Goal: Transaction & Acquisition: Purchase product/service

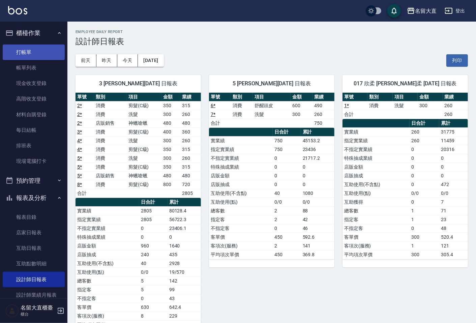
click at [22, 56] on link "打帳單" at bounding box center [34, 53] width 62 height 16
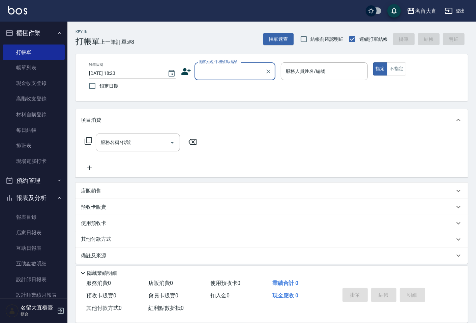
click at [233, 71] on input "顧客姓名/手機號碼/編號" at bounding box center [230, 71] width 65 height 12
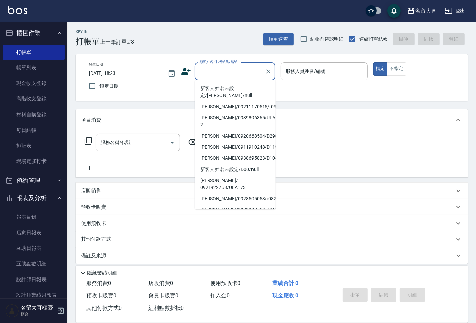
click at [230, 215] on li "無名字/ 0 /null" at bounding box center [235, 220] width 81 height 11
type input "無名字/ 0 /null"
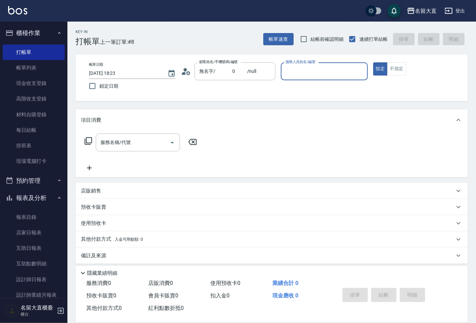
click at [331, 72] on input "服務人員姓名/編號" at bounding box center [324, 71] width 81 height 12
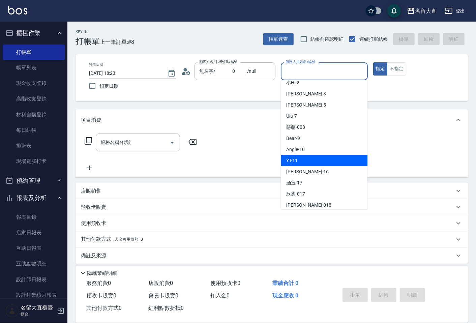
scroll to position [75, 0]
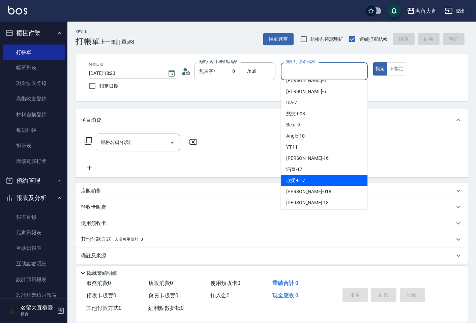
click at [308, 184] on div "欣柔 -017" at bounding box center [324, 180] width 87 height 11
type input "欣柔-017"
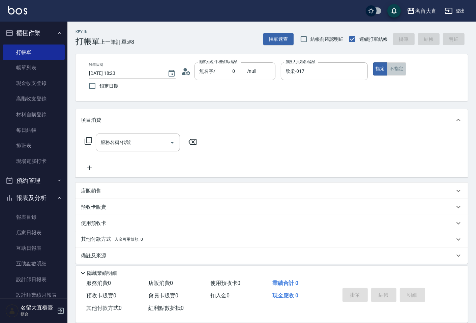
click at [395, 70] on button "不指定" at bounding box center [396, 68] width 19 height 13
click at [156, 140] on input "服務名稱/代號" at bounding box center [133, 143] width 68 height 12
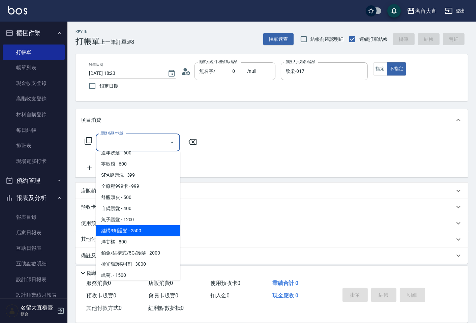
scroll to position [262, 0]
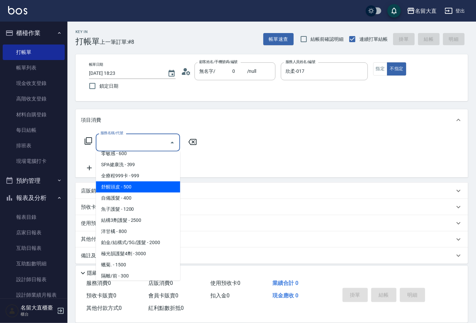
click at [136, 188] on span "舒醒頭皮 - 500" at bounding box center [138, 186] width 84 height 11
type input "舒醒頭皮(517)"
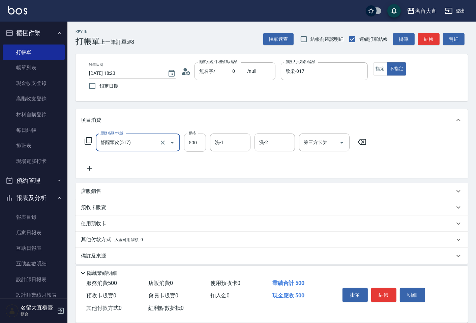
click at [194, 142] on input "500" at bounding box center [195, 143] width 22 height 18
type input "600"
click at [91, 169] on icon at bounding box center [89, 168] width 17 height 8
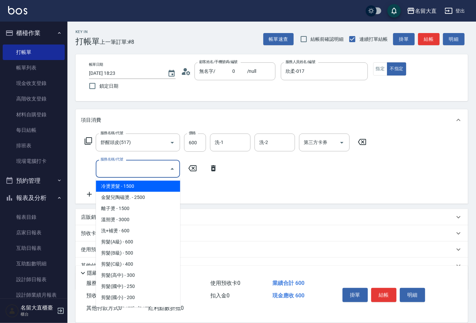
click at [104, 170] on input "服務名稱/代號" at bounding box center [133, 169] width 68 height 12
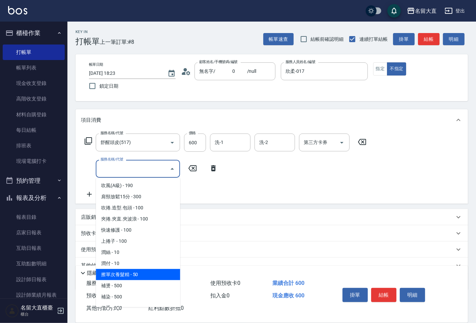
scroll to position [562, 0]
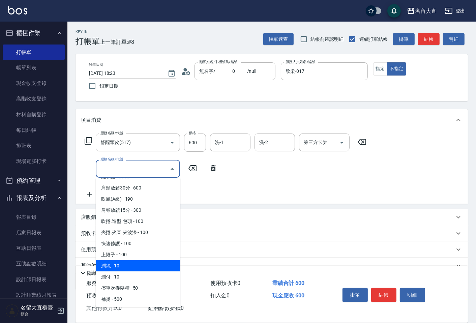
click at [117, 260] on span "潤絲 - 10" at bounding box center [138, 265] width 84 height 11
type input "潤絲(802)"
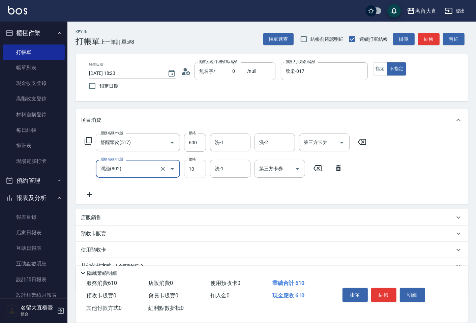
click at [197, 170] on input "10" at bounding box center [195, 169] width 22 height 18
type input "20"
click at [392, 289] on button "結帳" at bounding box center [383, 295] width 25 height 14
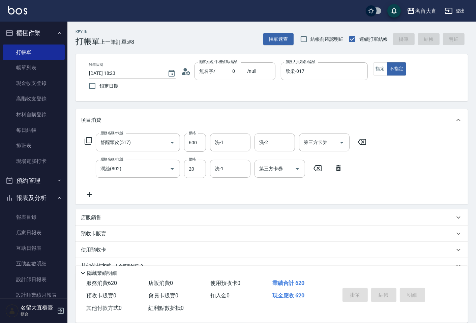
type input "[DATE] 18:24"
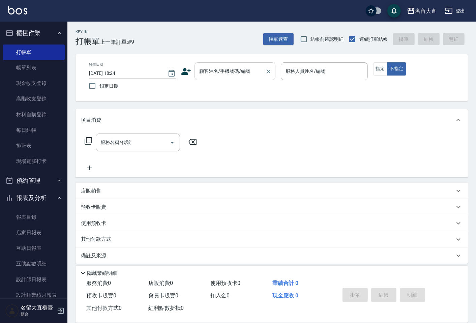
drag, startPoint x: 172, startPoint y: 0, endPoint x: 218, endPoint y: 66, distance: 80.4
click at [218, 66] on input "顧客姓名/手機號碼/編號" at bounding box center [230, 71] width 65 height 12
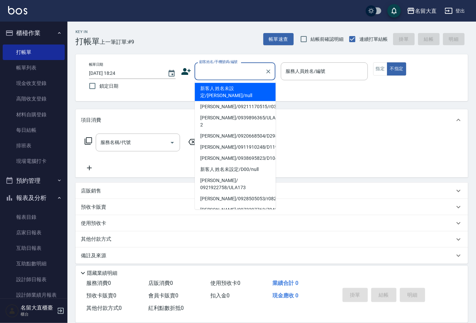
click at [225, 75] on input "顧客姓名/手機號碼/編號" at bounding box center [230, 71] width 65 height 12
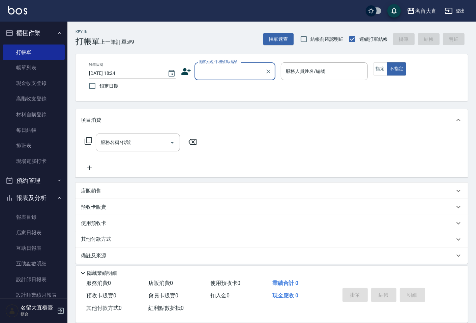
click at [219, 78] on div "顧客姓名/手機號碼/編號" at bounding box center [235, 71] width 81 height 18
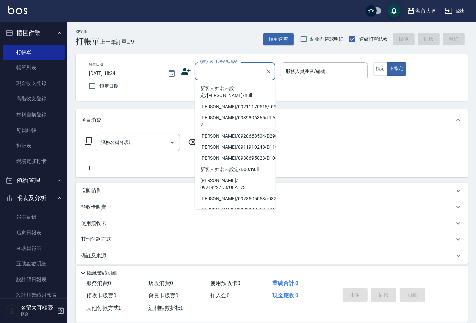
click at [213, 215] on li "無名字/ 0 /null" at bounding box center [235, 220] width 81 height 11
type input "無名字/ 0 /null"
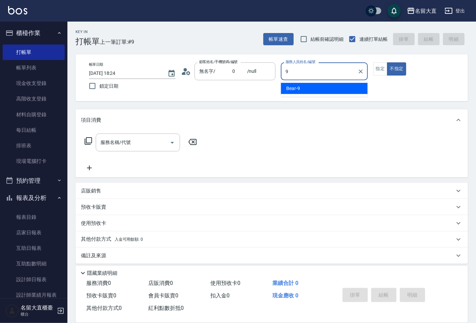
type input "Bear-9"
type button "false"
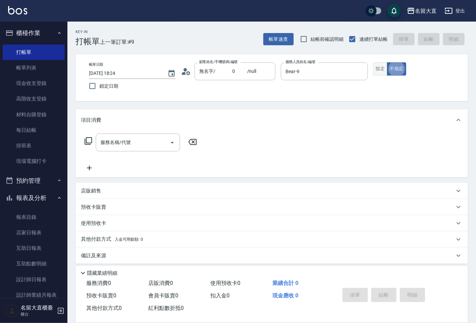
click at [375, 70] on button "指定" at bounding box center [380, 68] width 15 height 13
click at [86, 143] on icon at bounding box center [88, 140] width 7 height 7
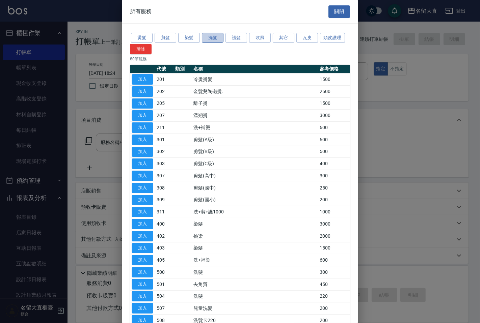
click at [208, 38] on button "洗髮" at bounding box center [213, 38] width 22 height 10
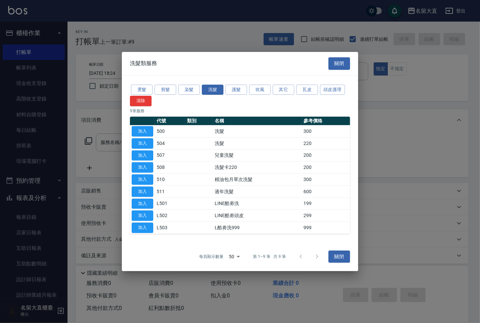
drag, startPoint x: 147, startPoint y: 126, endPoint x: 129, endPoint y: 132, distance: 19.4
click at [150, 126] on button "加入" at bounding box center [143, 131] width 22 height 10
type input "洗髮(500)"
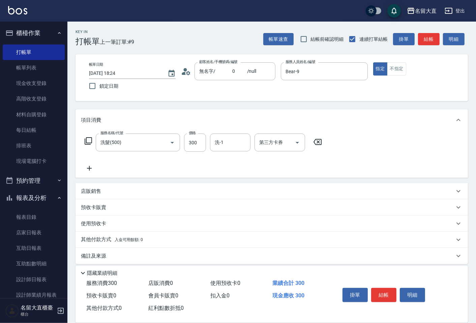
click at [88, 142] on icon at bounding box center [88, 141] width 8 height 8
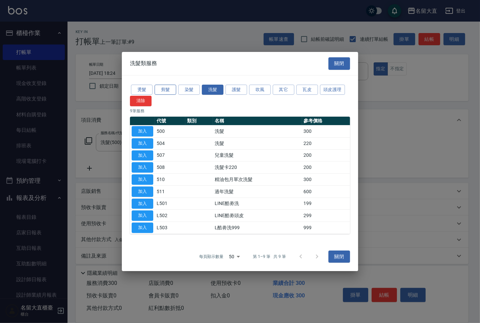
click at [161, 90] on button "剪髮" at bounding box center [165, 90] width 22 height 10
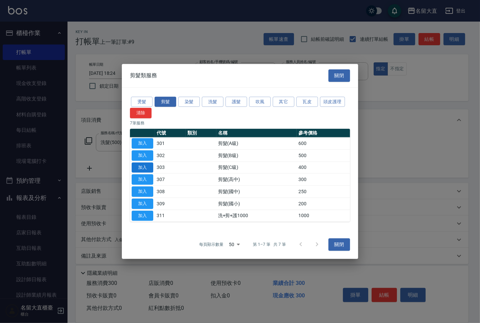
click at [147, 167] on button "加入" at bounding box center [143, 167] width 22 height 10
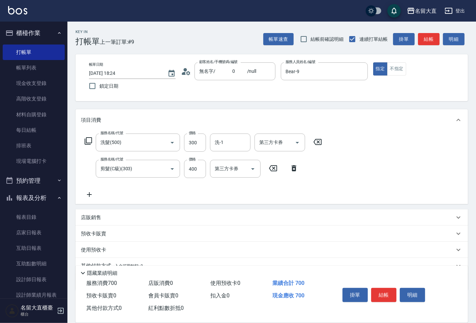
click at [91, 142] on icon at bounding box center [88, 140] width 7 height 7
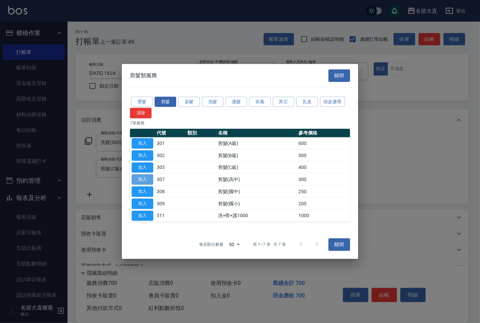
click at [142, 178] on button "加入" at bounding box center [143, 179] width 22 height 10
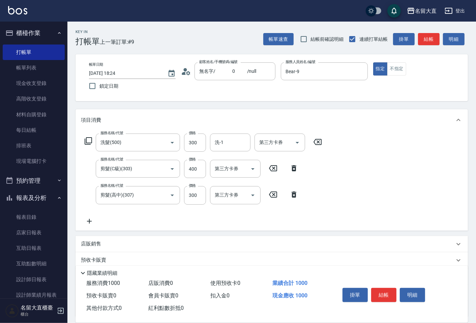
click at [89, 142] on icon at bounding box center [88, 141] width 8 height 8
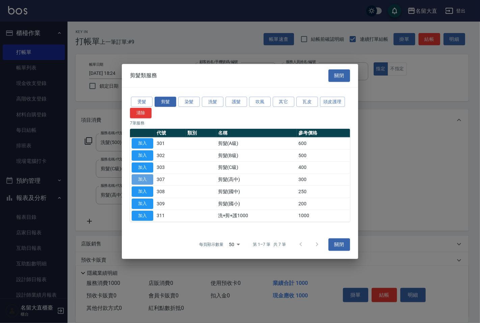
click at [140, 180] on button "加入" at bounding box center [143, 179] width 22 height 10
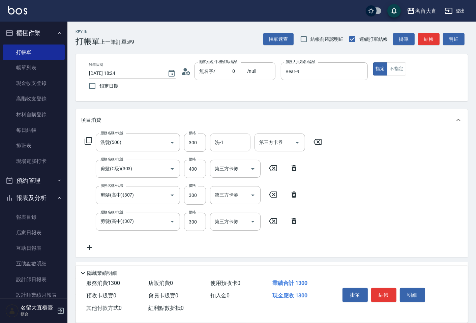
click at [234, 141] on input "洗-1" at bounding box center [230, 143] width 34 height 12
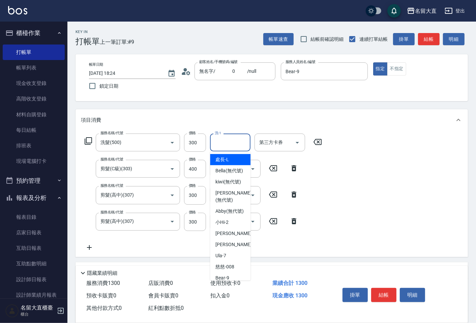
type input "0"
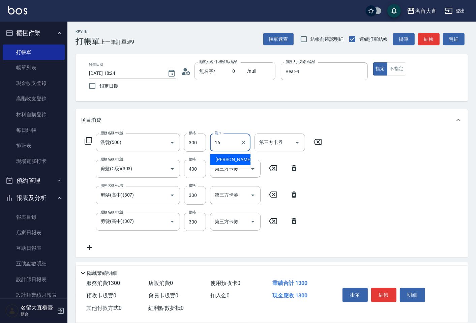
click at [217, 158] on span "[PERSON_NAME] -16" at bounding box center [236, 159] width 42 height 7
type input "[PERSON_NAME]-16"
click at [427, 39] on button "結帳" at bounding box center [429, 39] width 22 height 12
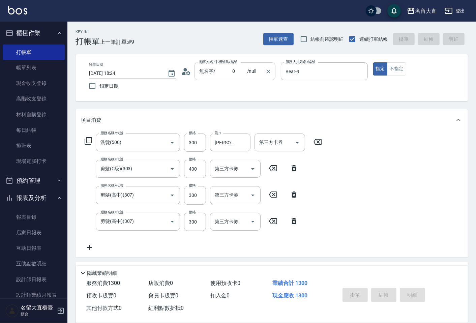
type input "[DATE] 18:42"
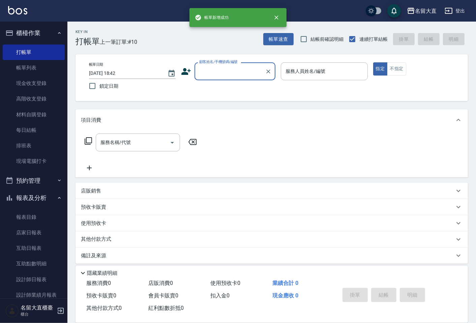
click at [226, 73] on input "顧客姓名/手機號碼/編號" at bounding box center [230, 71] width 65 height 12
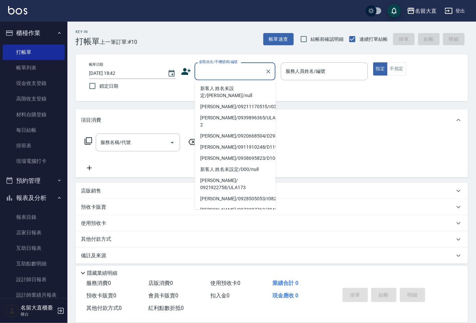
drag, startPoint x: 210, startPoint y: 204, endPoint x: 209, endPoint y: 200, distance: 4.4
click at [210, 215] on li "無名字/ 0 /null" at bounding box center [235, 220] width 81 height 11
type input "無名字/ 0 /null"
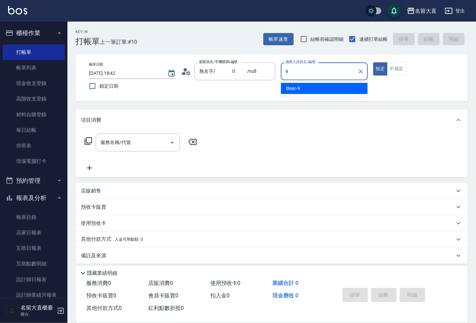
type input "Bear-9"
type button "true"
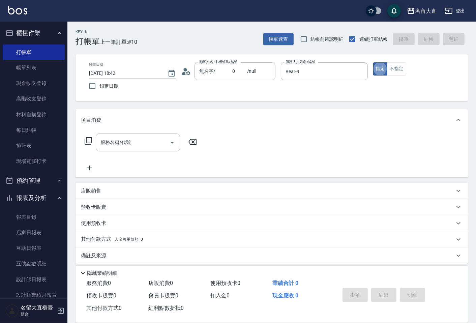
click at [90, 140] on icon at bounding box center [88, 141] width 8 height 8
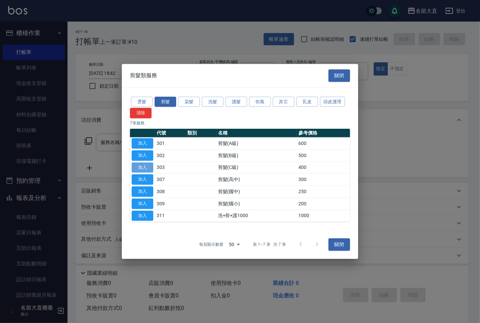
click at [145, 167] on button "加入" at bounding box center [143, 167] width 22 height 10
type input "剪髮(C級)(303)"
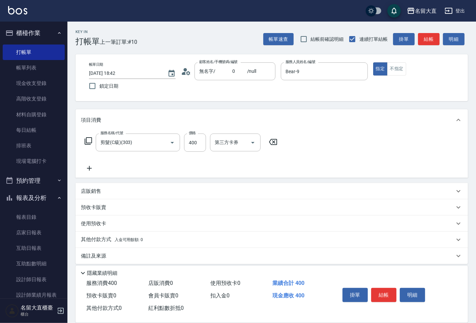
click at [90, 143] on icon at bounding box center [88, 140] width 7 height 7
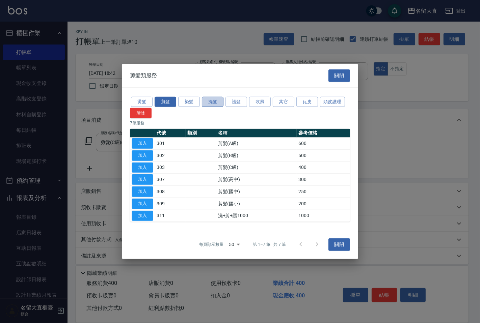
click at [211, 99] on button "洗髮" at bounding box center [213, 101] width 22 height 10
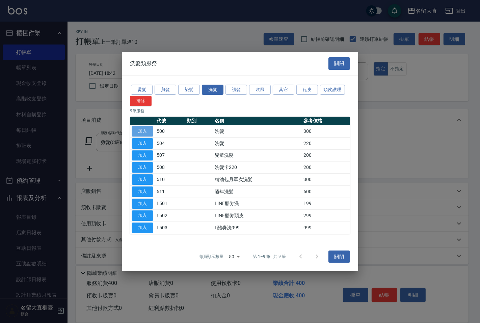
click at [147, 131] on button "加入" at bounding box center [143, 131] width 22 height 10
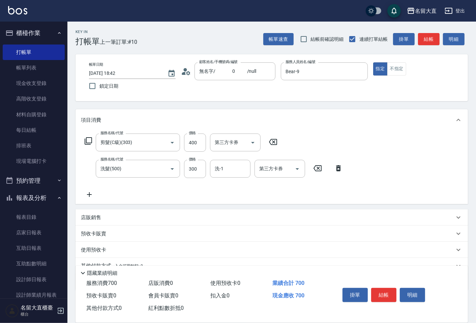
click at [88, 141] on icon at bounding box center [88, 141] width 8 height 8
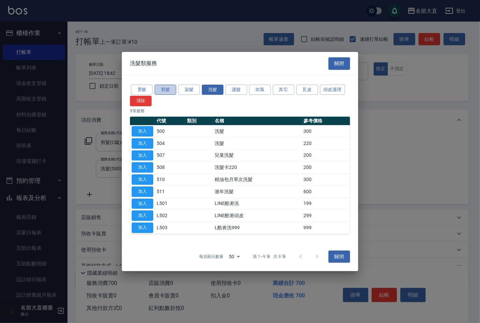
click at [156, 93] on button "剪髮" at bounding box center [165, 90] width 22 height 10
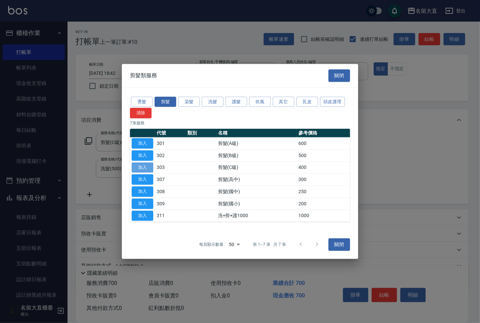
click at [142, 169] on button "加入" at bounding box center [143, 167] width 22 height 10
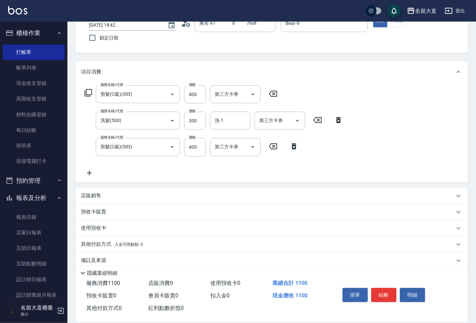
scroll to position [57, 0]
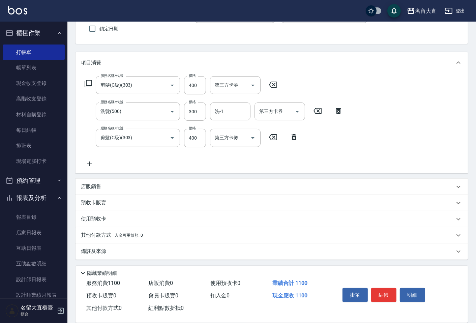
click at [99, 234] on p "其他付款方式 入金可用餘額: 0" at bounding box center [112, 235] width 62 height 7
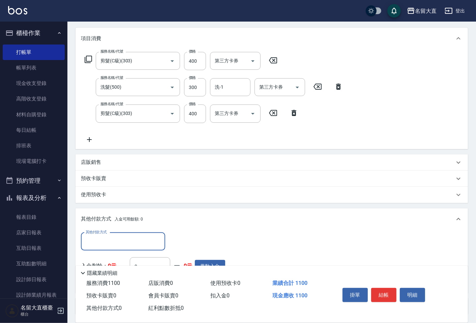
scroll to position [95, 0]
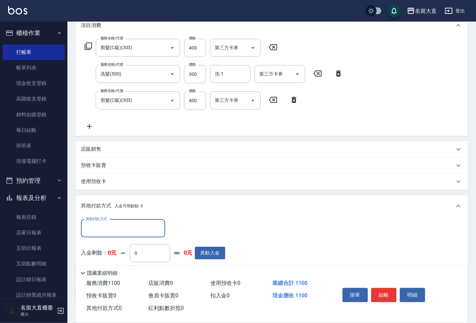
drag, startPoint x: 109, startPoint y: 237, endPoint x: 111, endPoint y: 233, distance: 3.6
click at [109, 236] on div "其他付款方式" at bounding box center [123, 229] width 84 height 18
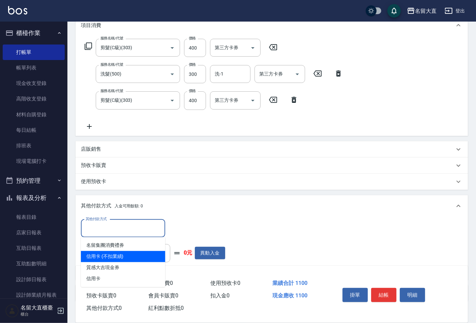
click at [106, 253] on span "信用卡 (不扣業績)" at bounding box center [123, 256] width 84 height 11
type input "信用卡 (不扣業績)"
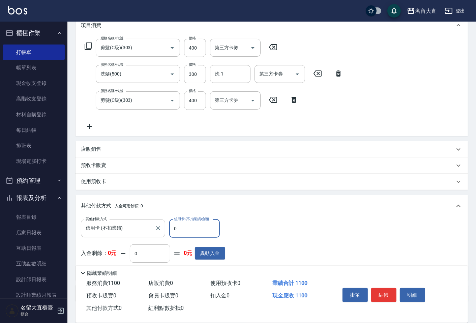
scroll to position [132, 0]
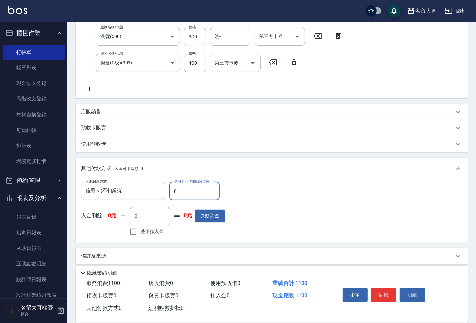
drag, startPoint x: 180, startPoint y: 191, endPoint x: 169, endPoint y: 192, distance: 10.5
click at [169, 192] on input "0" at bounding box center [194, 191] width 51 height 18
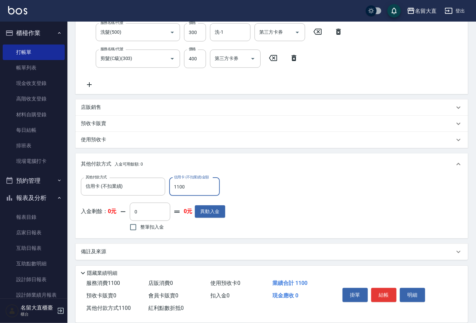
scroll to position [137, 0]
type input "1100"
click at [385, 292] on button "結帳" at bounding box center [383, 295] width 25 height 14
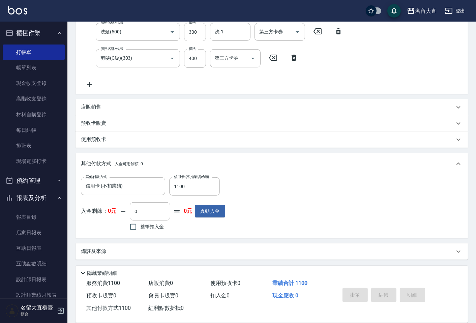
type input "[DATE] 18:43"
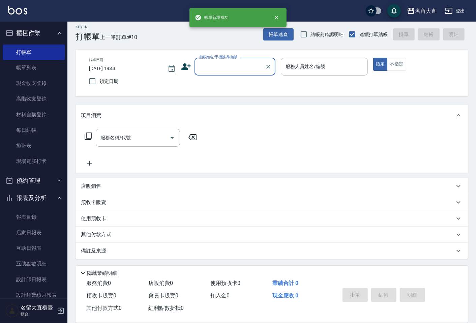
scroll to position [0, 0]
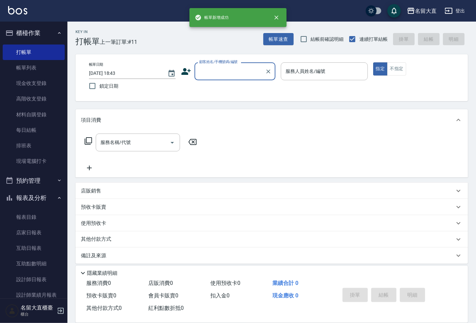
click at [213, 68] on input "顧客姓名/手機號碼/編號" at bounding box center [230, 71] width 65 height 12
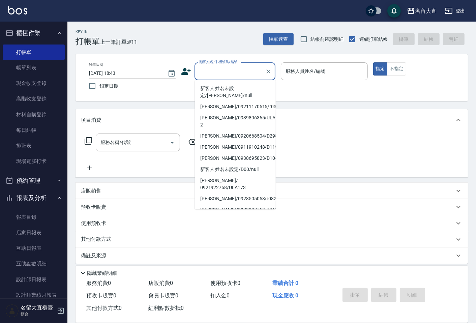
click at [214, 215] on li "無名字/ 0 /null" at bounding box center [235, 220] width 81 height 11
type input "無名字/ 0 /null"
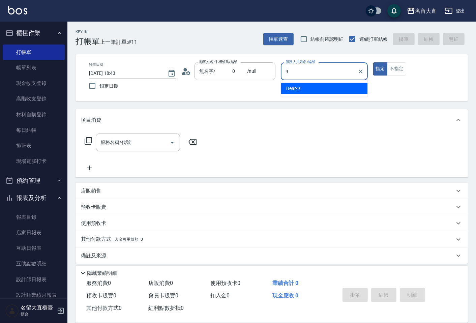
type input "Bear-9"
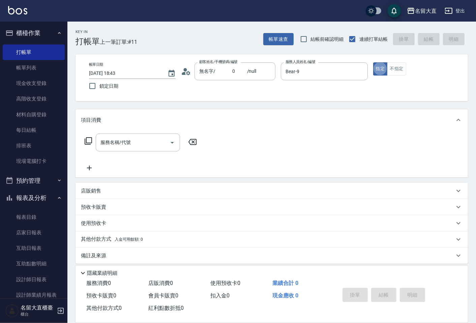
click at [87, 139] on icon at bounding box center [88, 141] width 8 height 8
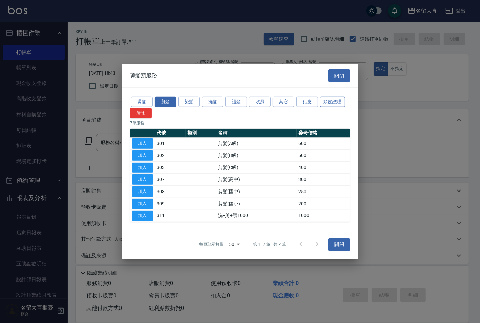
click at [325, 99] on button "頭皮護理" at bounding box center [332, 101] width 25 height 10
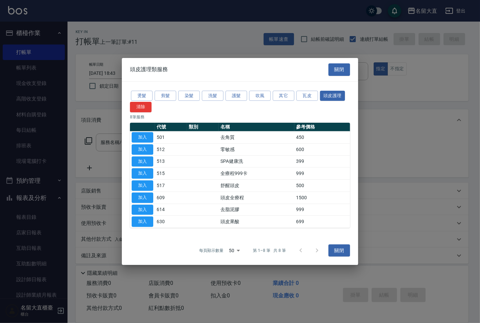
drag, startPoint x: 147, startPoint y: 186, endPoint x: 121, endPoint y: 186, distance: 26.6
click at [147, 186] on button "加入" at bounding box center [143, 185] width 22 height 10
type input "舒醒頭皮(517)"
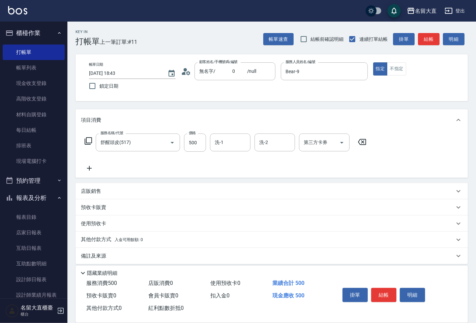
click at [84, 138] on icon at bounding box center [88, 141] width 8 height 8
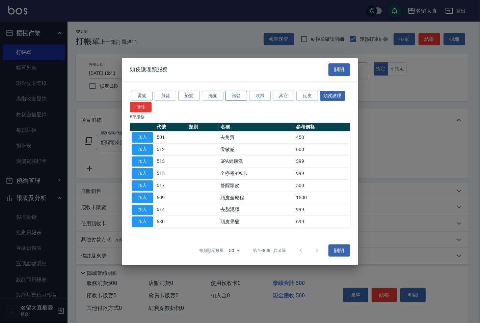
click at [233, 95] on button "護髮" at bounding box center [236, 95] width 22 height 10
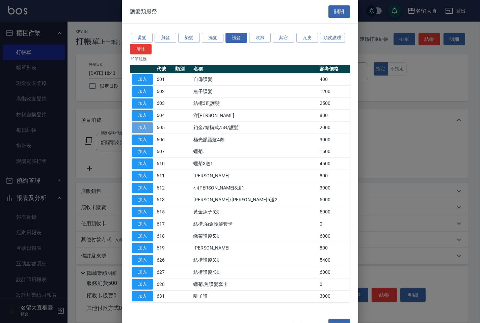
click at [139, 126] on button "加入" at bounding box center [143, 127] width 22 height 10
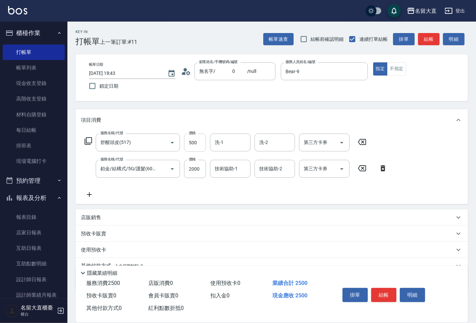
click at [189, 144] on input "500" at bounding box center [195, 143] width 22 height 18
click at [189, 143] on input "500" at bounding box center [195, 143] width 22 height 18
type input "600"
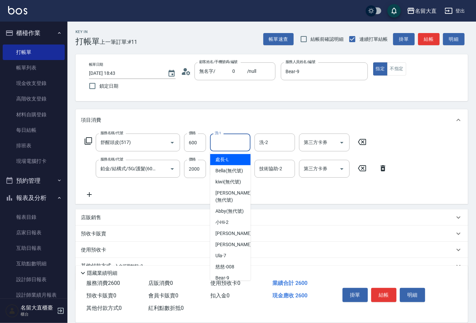
click at [225, 146] on input "洗-1" at bounding box center [230, 143] width 34 height 12
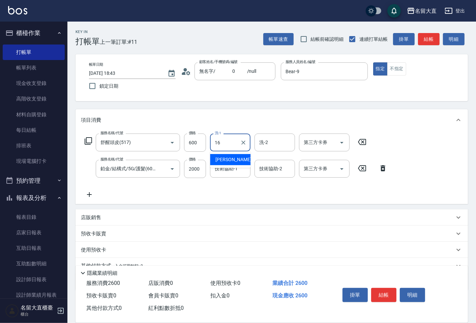
click at [227, 156] on span "[PERSON_NAME] -16" at bounding box center [236, 159] width 42 height 7
type input "[PERSON_NAME]-16"
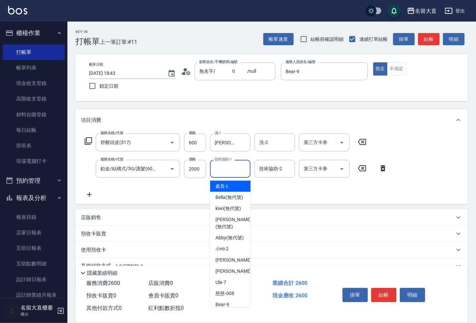
click at [224, 163] on div "技術協助-1 技術協助-1" at bounding box center [230, 169] width 40 height 18
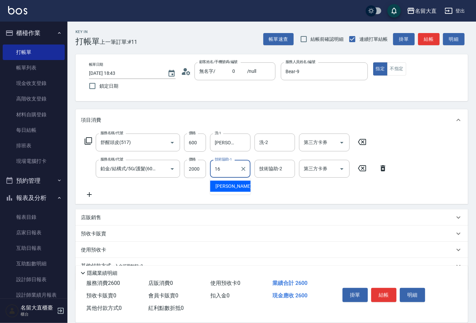
click at [220, 181] on div "[PERSON_NAME] -16" at bounding box center [230, 186] width 40 height 11
type input "[PERSON_NAME]-16"
click at [426, 41] on button "結帳" at bounding box center [429, 39] width 22 height 12
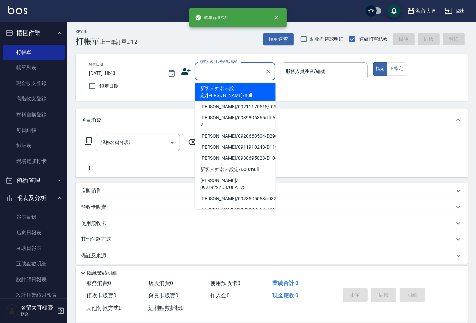
drag, startPoint x: 221, startPoint y: 67, endPoint x: 221, endPoint y: 73, distance: 5.7
click at [221, 67] on input "顧客姓名/手機號碼/編號" at bounding box center [230, 71] width 65 height 12
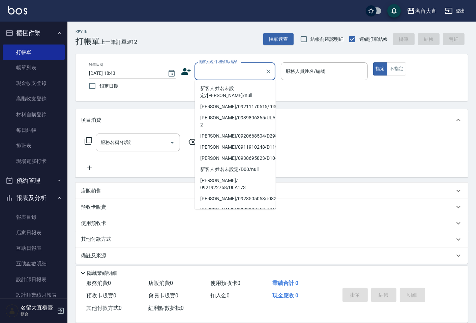
click at [210, 215] on li "無名字/ 0 /null" at bounding box center [235, 220] width 81 height 11
type input "無名字/ 0 /null"
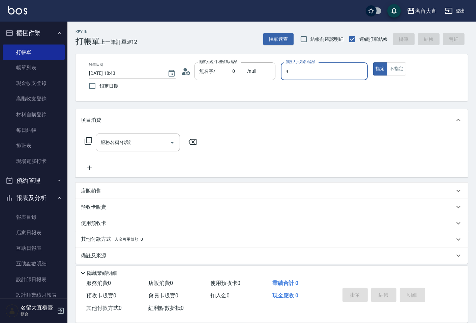
type input "Bear-9"
click at [88, 139] on icon at bounding box center [88, 141] width 8 height 8
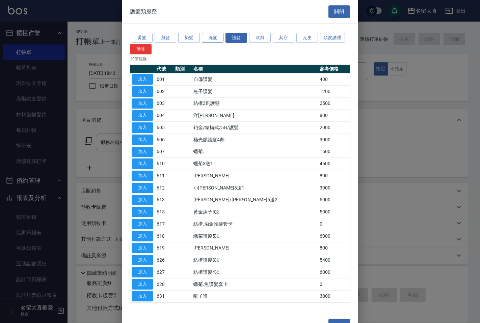
click at [210, 38] on button "洗髮" at bounding box center [213, 38] width 22 height 10
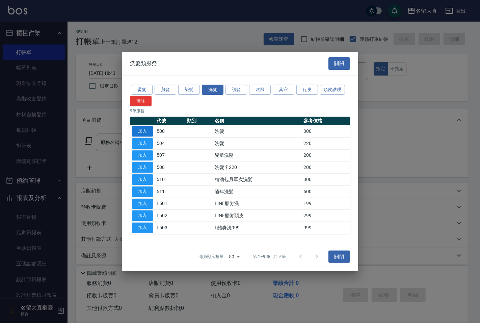
click at [136, 127] on button "加入" at bounding box center [143, 131] width 22 height 10
type input "洗髮(500)"
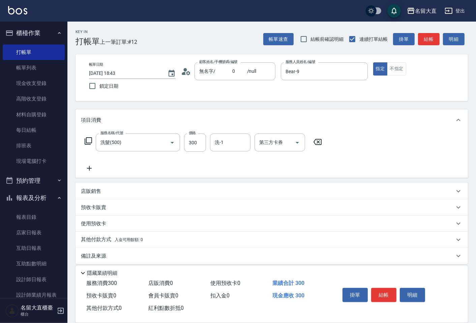
click at [93, 136] on div "服務名稱/代號 洗髮(500) 服務名稱/代號 價格 300 價格 洗-1 洗-1 第三方卡券 第三方卡券" at bounding box center [203, 143] width 245 height 18
click at [90, 140] on icon at bounding box center [88, 141] width 8 height 8
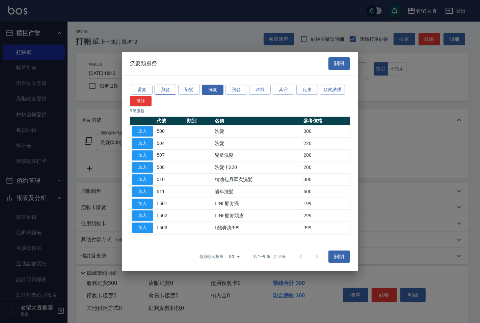
click at [169, 91] on button "剪髮" at bounding box center [165, 90] width 22 height 10
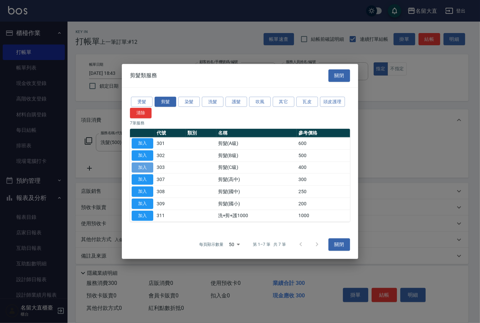
click at [140, 167] on button "加入" at bounding box center [143, 167] width 22 height 10
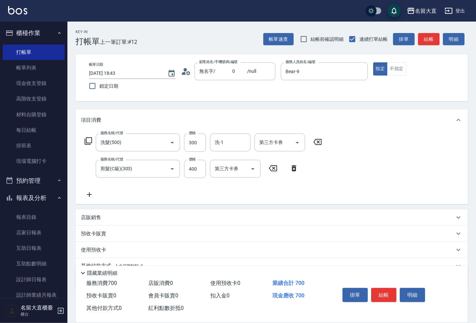
click at [91, 141] on icon at bounding box center [88, 141] width 8 height 8
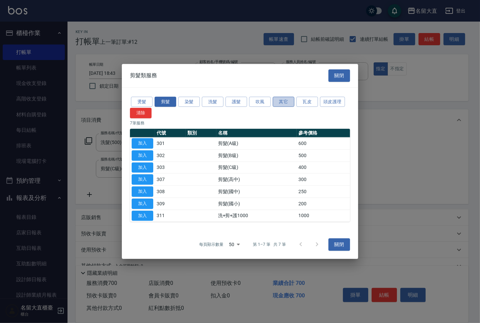
click at [275, 100] on button "其它" at bounding box center [283, 101] width 22 height 10
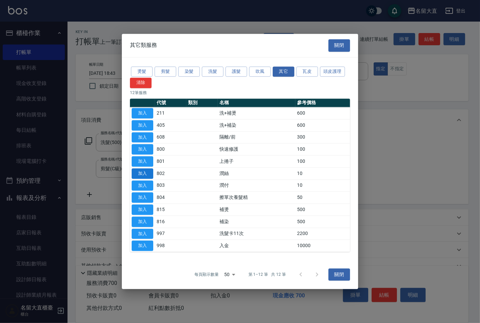
click at [141, 173] on button "加入" at bounding box center [143, 173] width 22 height 10
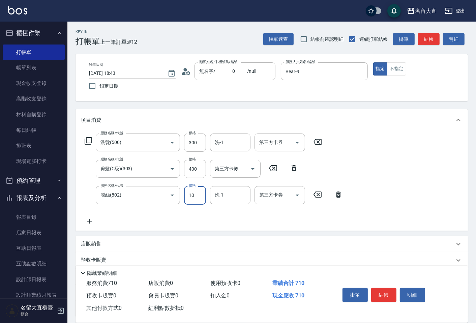
click at [195, 189] on input "10" at bounding box center [195, 195] width 22 height 18
type input "20"
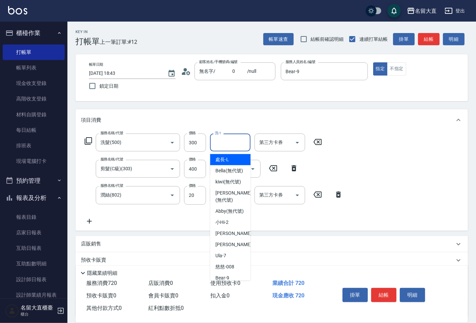
click at [226, 147] on input "洗-1" at bounding box center [230, 143] width 34 height 12
type input "1"
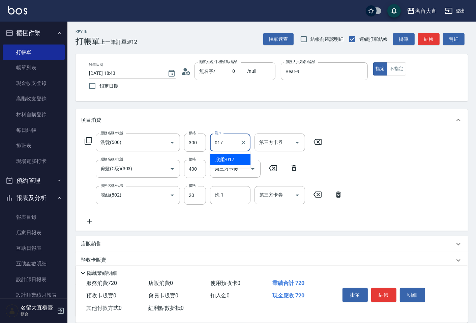
click at [226, 161] on span "欣柔 -017" at bounding box center [224, 159] width 19 height 7
type input "欣柔-017"
click at [221, 195] on input "洗-1" at bounding box center [230, 195] width 34 height 12
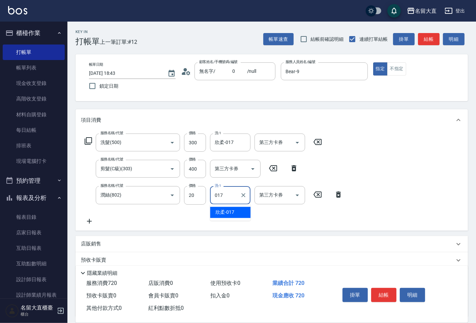
click at [221, 211] on span "欣柔 -017" at bounding box center [224, 212] width 19 height 7
type input "欣柔-017"
click at [423, 39] on button "結帳" at bounding box center [429, 39] width 22 height 12
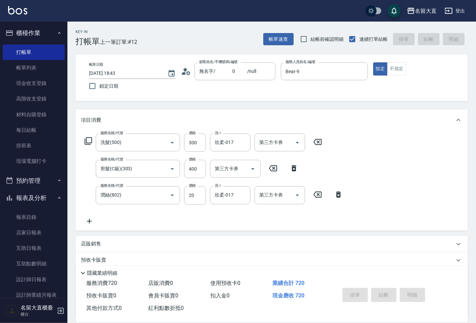
type input "[DATE] 18:44"
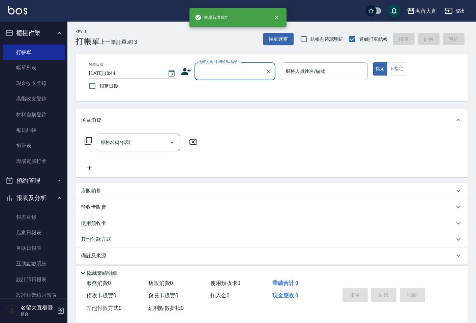
click at [225, 73] on input "顧客姓名/手機號碼/編號" at bounding box center [230, 71] width 65 height 12
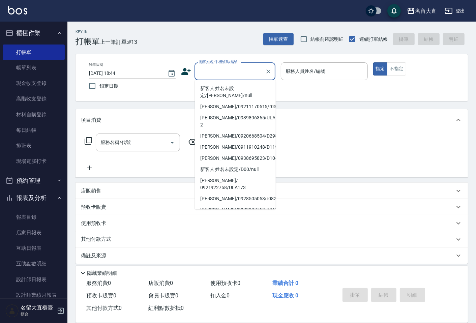
click at [215, 215] on li "無名字/ 0 /null" at bounding box center [235, 220] width 81 height 11
type input "無名字/ 0 /null"
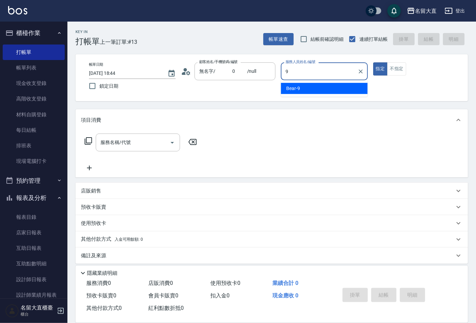
type input "Bear-9"
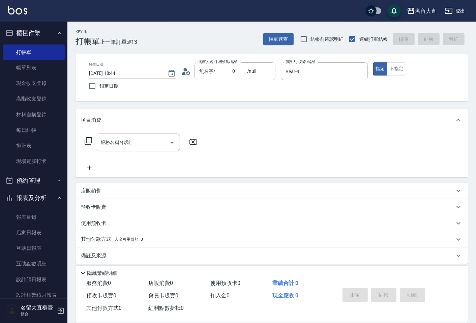
click at [84, 142] on div "服務名稱/代號 服務名稱/代號" at bounding box center [141, 143] width 120 height 18
click at [85, 142] on icon at bounding box center [88, 141] width 8 height 8
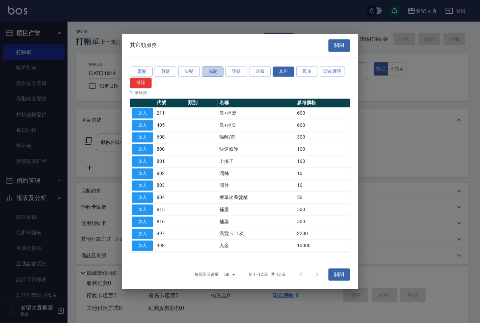
click at [211, 68] on button "洗髮" at bounding box center [213, 71] width 22 height 10
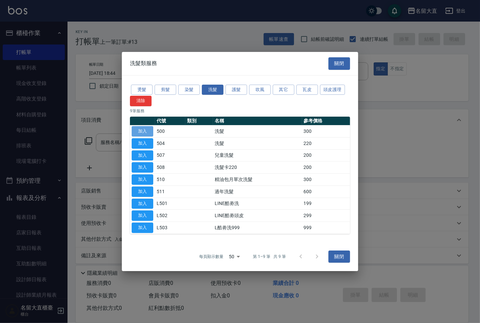
click at [143, 131] on button "加入" at bounding box center [143, 131] width 22 height 10
type input "洗髮(500)"
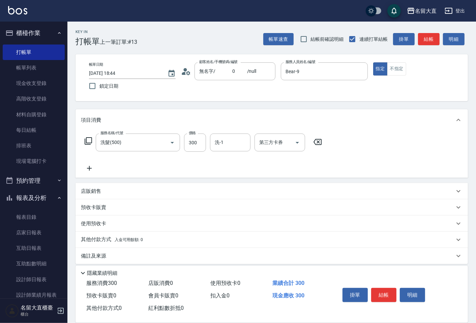
click at [83, 143] on div "服務名稱/代號 洗髮(500) 服務名稱/代號 價格 300 價格 洗-1 洗-1 第三方卡券 第三方卡券" at bounding box center [203, 143] width 245 height 18
click at [85, 142] on icon at bounding box center [88, 140] width 7 height 7
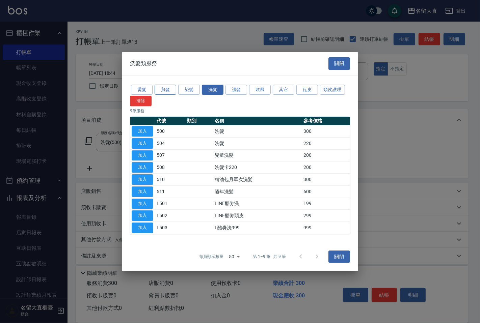
click at [165, 86] on button "剪髮" at bounding box center [165, 90] width 22 height 10
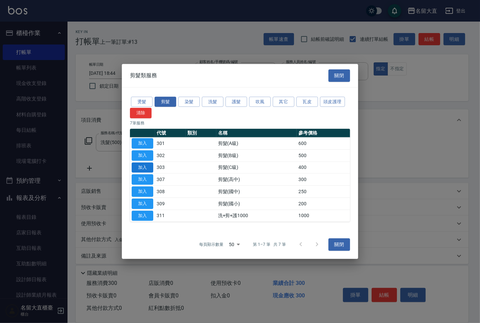
click at [146, 167] on button "加入" at bounding box center [143, 167] width 22 height 10
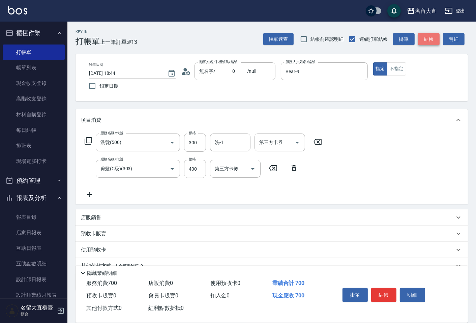
click at [435, 36] on button "結帳" at bounding box center [429, 39] width 22 height 12
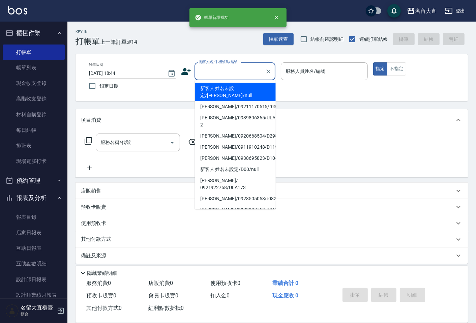
drag, startPoint x: 213, startPoint y: 69, endPoint x: 223, endPoint y: 86, distance: 20.2
click at [213, 69] on input "顧客姓名/手機號碼/編號" at bounding box center [230, 71] width 65 height 12
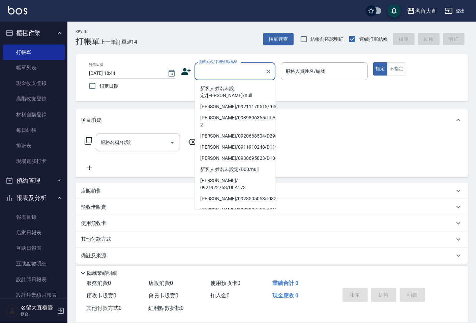
click at [206, 215] on li "無名字/ 0 /null" at bounding box center [235, 220] width 81 height 11
type input "無名字/ 0 /null"
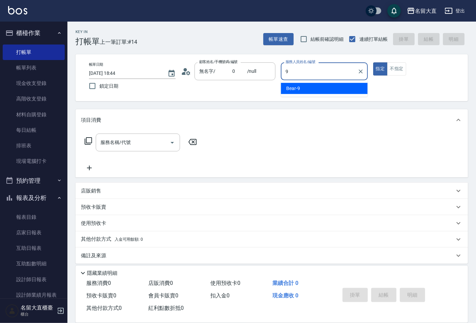
type input "Bear-9"
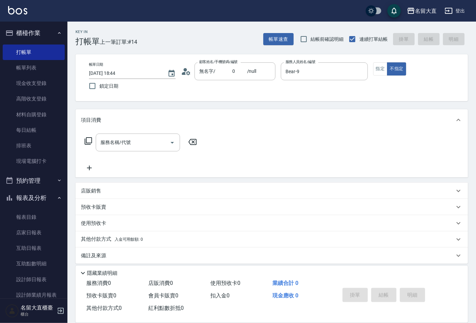
click at [88, 137] on div "服務名稱/代號 服務名稱/代號" at bounding box center [141, 143] width 120 height 18
click at [90, 139] on icon at bounding box center [88, 141] width 8 height 8
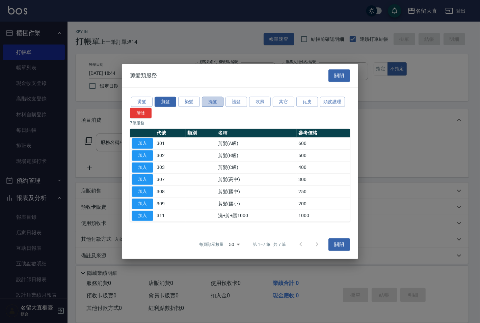
click at [210, 99] on button "洗髮" at bounding box center [213, 101] width 22 height 10
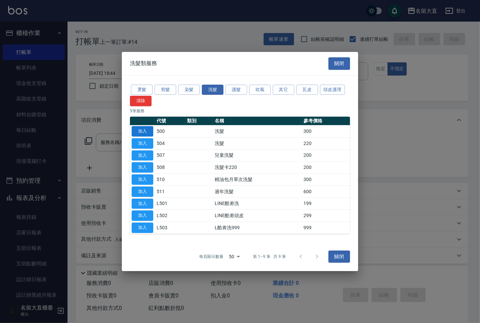
click at [147, 132] on button "加入" at bounding box center [143, 131] width 22 height 10
type input "洗髮(500)"
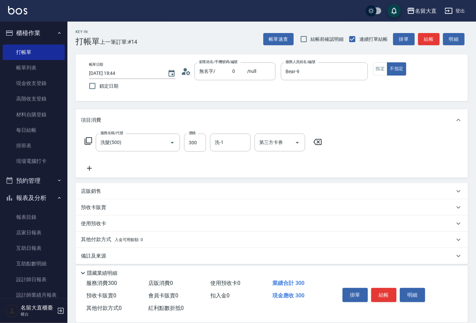
click at [91, 140] on icon at bounding box center [88, 141] width 8 height 8
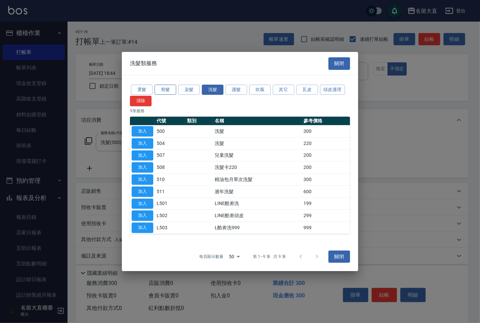
click at [161, 93] on button "剪髮" at bounding box center [165, 90] width 22 height 10
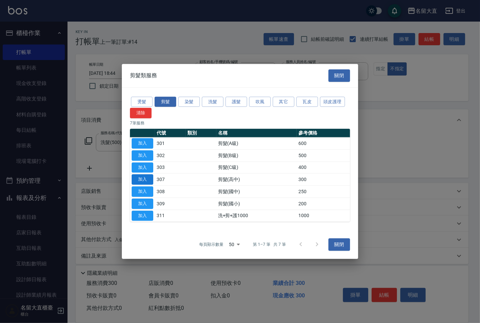
click at [142, 179] on button "加入" at bounding box center [143, 179] width 22 height 10
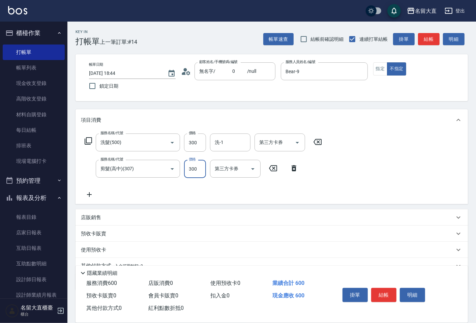
click at [194, 166] on input "300" at bounding box center [195, 169] width 22 height 18
type input "350"
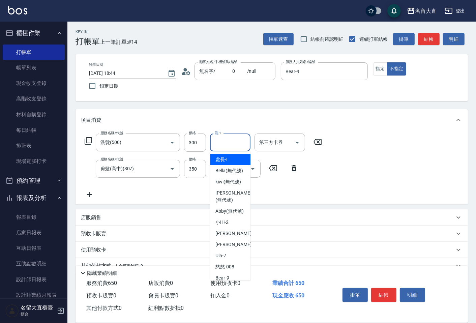
click at [222, 143] on input "洗-1" at bounding box center [230, 143] width 34 height 12
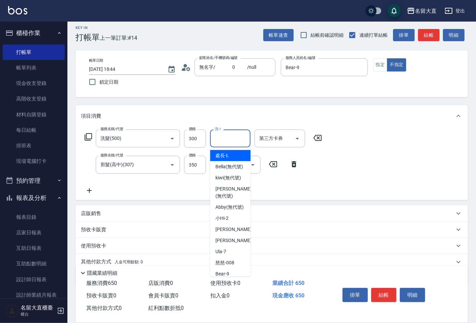
scroll to position [31, 0]
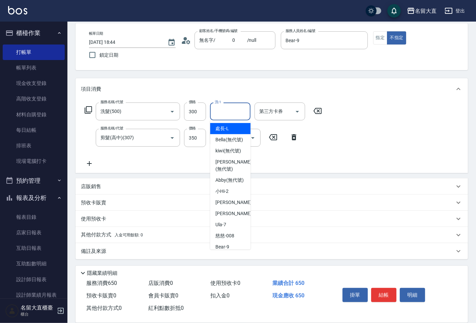
click at [100, 234] on p "其他付款方式 入金可用餘額: 0" at bounding box center [112, 234] width 62 height 7
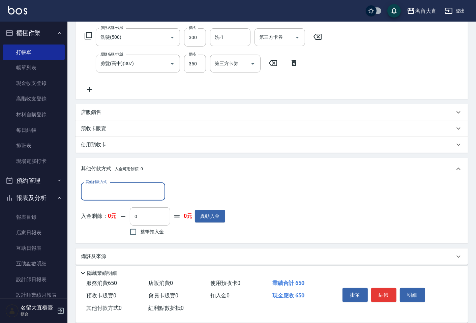
scroll to position [106, 0]
click at [116, 193] on input "其他付款方式" at bounding box center [123, 191] width 78 height 12
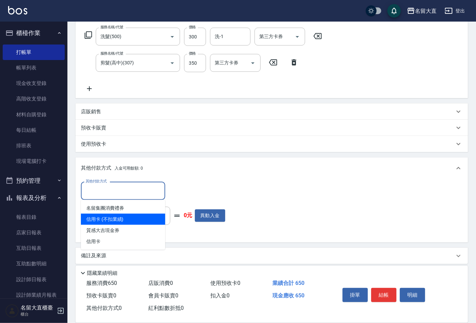
click at [119, 214] on span "信用卡 (不扣業績)" at bounding box center [123, 219] width 84 height 11
type input "信用卡 (不扣業績)"
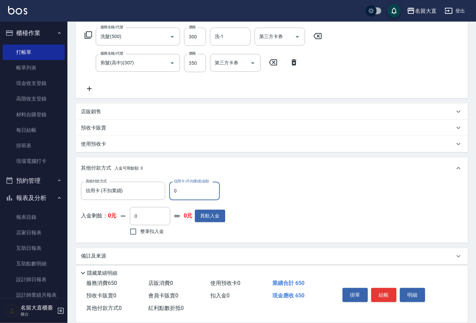
click at [183, 192] on input "0" at bounding box center [194, 191] width 51 height 18
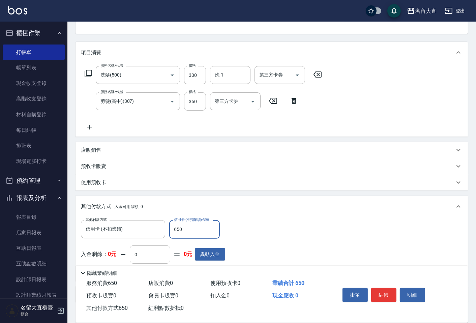
scroll to position [0, 0]
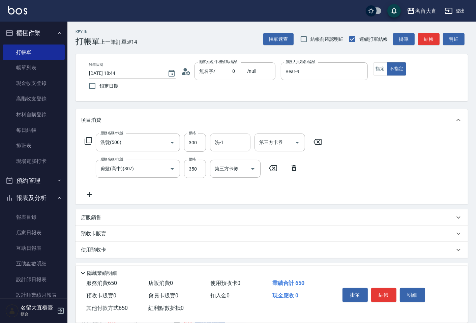
type input "650"
click at [220, 138] on input "洗-1" at bounding box center [230, 143] width 34 height 12
click at [225, 156] on span "[PERSON_NAME] -16" at bounding box center [236, 159] width 42 height 7
type input "[PERSON_NAME]-16"
type input "0"
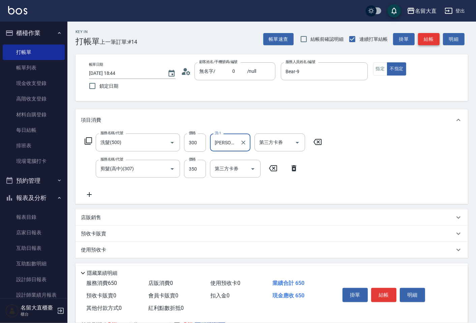
type input "[PERSON_NAME]-16"
click at [430, 38] on button "結帳" at bounding box center [429, 39] width 22 height 12
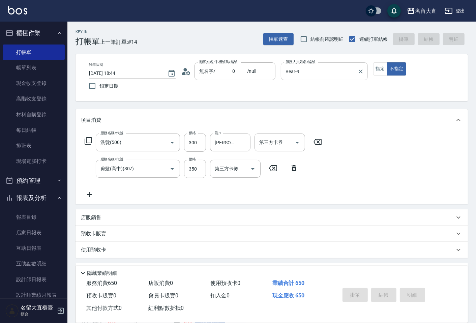
type input "[DATE] 18:45"
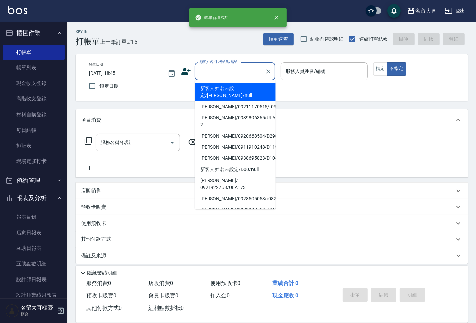
click at [218, 71] on input "顧客姓名/手機號碼/編號" at bounding box center [230, 71] width 65 height 12
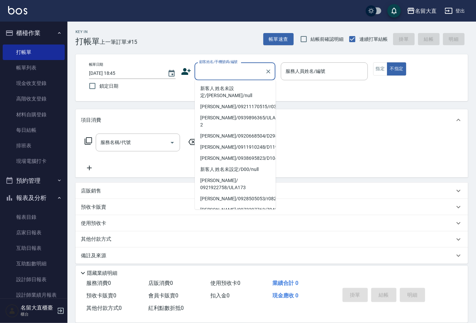
click at [214, 215] on li "無名字/ 0 /null" at bounding box center [235, 220] width 81 height 11
type input "無名字/ 0 /null"
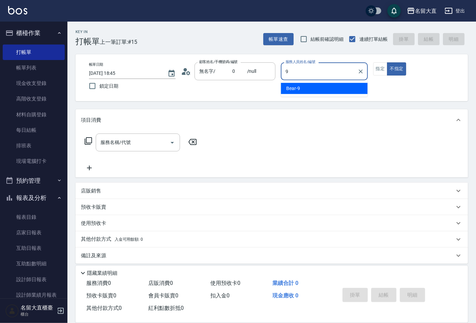
type input "Bear-9"
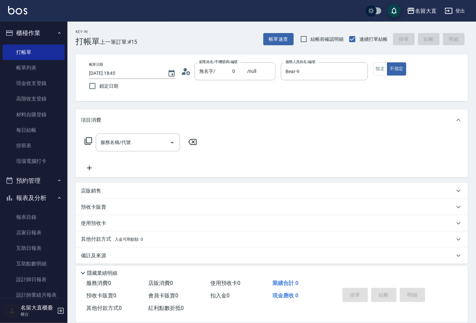
click at [88, 141] on icon at bounding box center [88, 141] width 8 height 8
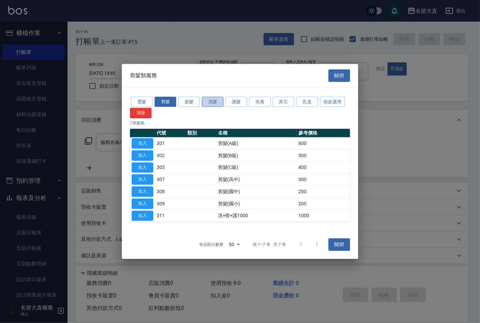
click at [208, 98] on button "洗髮" at bounding box center [213, 101] width 22 height 10
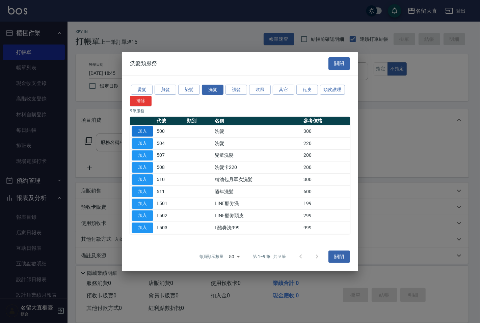
drag, startPoint x: 149, startPoint y: 126, endPoint x: 112, endPoint y: 137, distance: 39.1
click at [149, 126] on button "加入" at bounding box center [143, 131] width 22 height 10
type input "洗髮(500)"
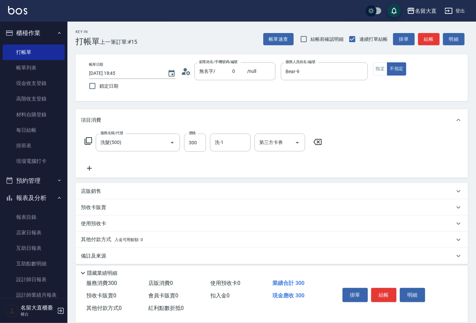
click at [89, 139] on icon at bounding box center [88, 141] width 8 height 8
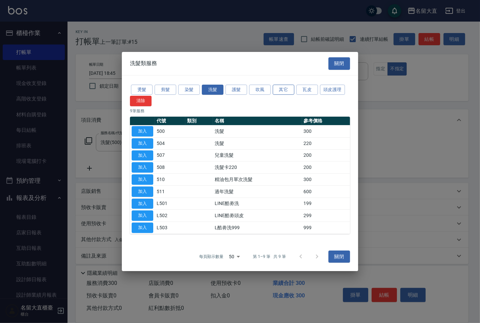
click at [287, 91] on button "其它" at bounding box center [283, 90] width 22 height 10
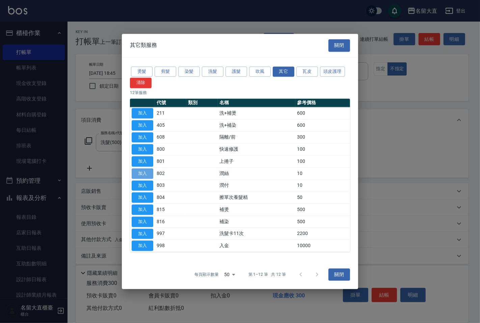
click at [146, 174] on button "加入" at bounding box center [143, 173] width 22 height 10
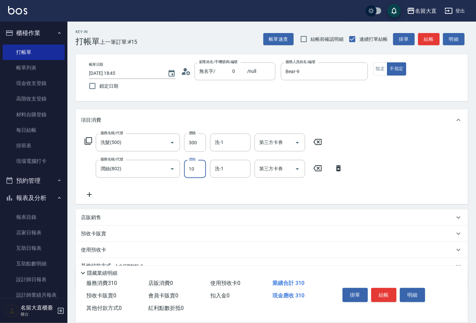
click at [194, 169] on input "10" at bounding box center [195, 169] width 22 height 18
drag, startPoint x: 213, startPoint y: 149, endPoint x: 219, endPoint y: 145, distance: 6.3
click at [216, 147] on div "洗-1" at bounding box center [230, 143] width 40 height 18
type input "20"
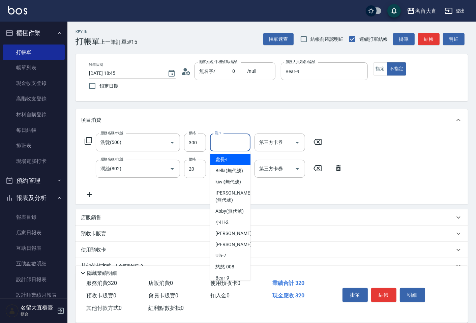
type input "0"
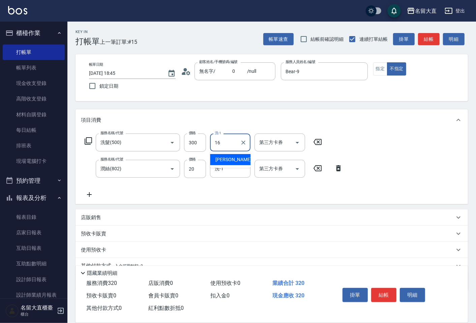
click at [217, 160] on span "[PERSON_NAME] -16" at bounding box center [236, 159] width 42 height 7
type input "[PERSON_NAME]-16"
click at [217, 168] on input "洗-1" at bounding box center [230, 169] width 34 height 12
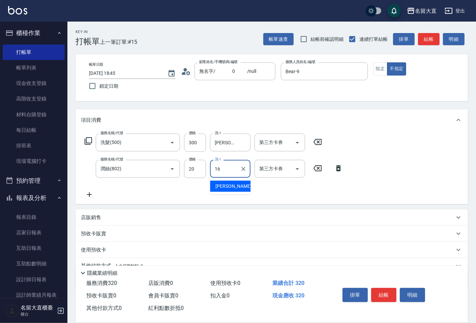
click at [216, 184] on div "[PERSON_NAME] -16" at bounding box center [230, 186] width 40 height 11
type input "[PERSON_NAME]-16"
click at [430, 35] on button "結帳" at bounding box center [429, 39] width 22 height 12
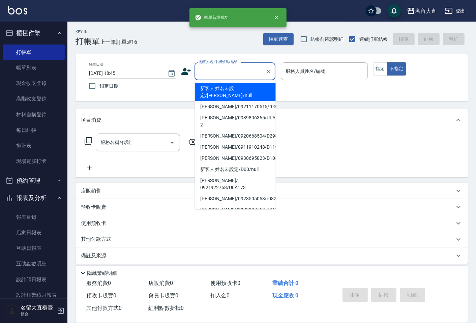
click at [233, 67] on input "顧客姓名/手機號碼/編號" at bounding box center [230, 71] width 65 height 12
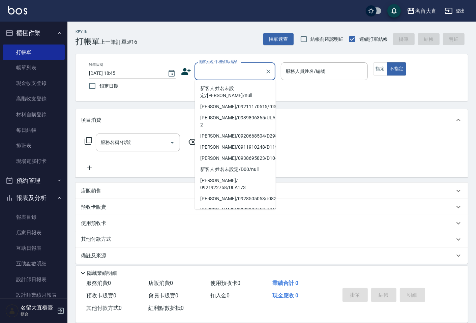
drag, startPoint x: 213, startPoint y: 200, endPoint x: 213, endPoint y: 196, distance: 4.1
click at [213, 215] on li "無名字/ 0 /null" at bounding box center [235, 220] width 81 height 11
type input "無名字/ 0 /null"
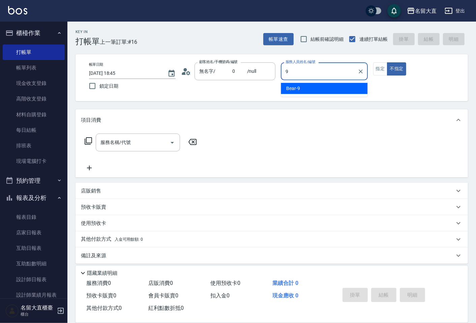
type input "Bear-9"
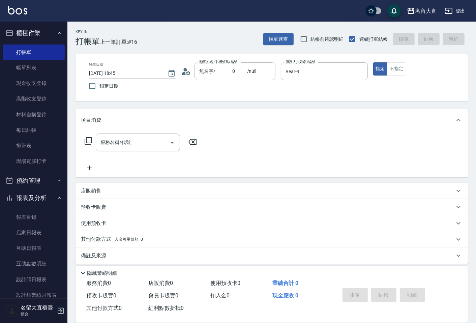
click at [89, 139] on icon at bounding box center [88, 141] width 8 height 8
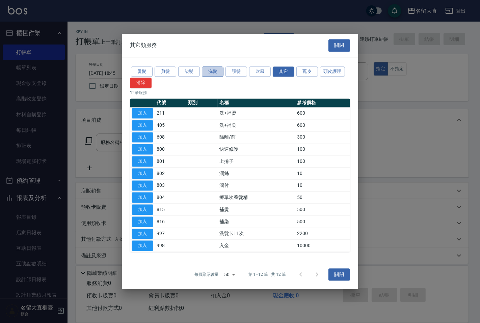
click at [214, 71] on button "洗髮" at bounding box center [213, 71] width 22 height 10
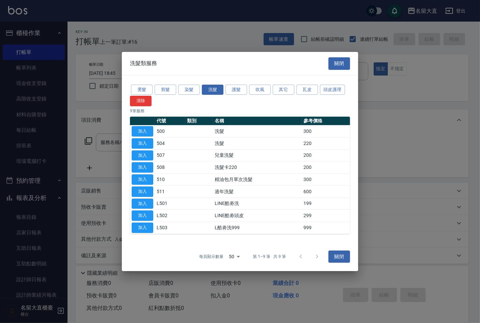
click at [146, 132] on button "加入" at bounding box center [143, 131] width 22 height 10
type input "洗髮(500)"
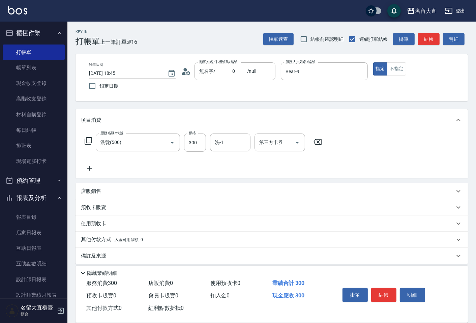
drag, startPoint x: 90, startPoint y: 138, endPoint x: 163, endPoint y: 115, distance: 76.5
click at [93, 136] on div "服務名稱/代號 洗髮(500) 服務名稱/代號 價格 300 價格 洗-1 洗-1 第三方卡券 第三方卡券" at bounding box center [203, 143] width 245 height 18
click at [90, 138] on icon at bounding box center [88, 141] width 8 height 8
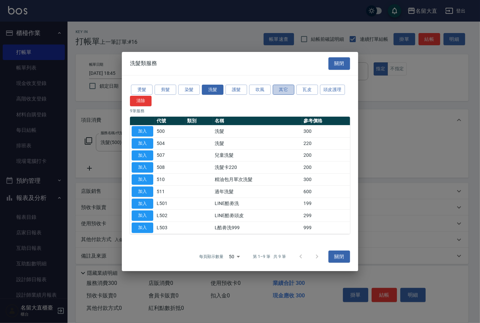
click at [279, 85] on button "其它" at bounding box center [283, 90] width 22 height 10
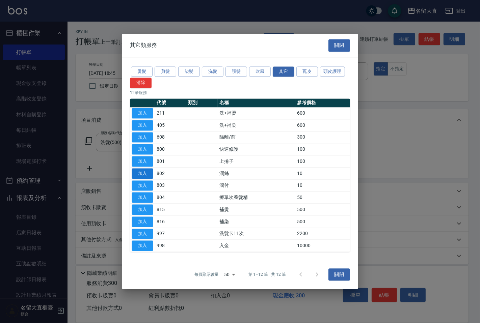
click at [148, 172] on button "加入" at bounding box center [143, 173] width 22 height 10
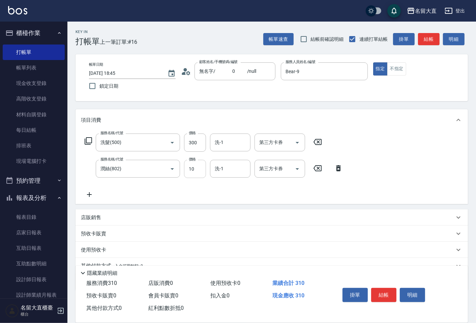
click at [200, 169] on input "10" at bounding box center [195, 169] width 22 height 18
type input "20"
click at [223, 143] on input "洗-1" at bounding box center [230, 143] width 34 height 12
click at [218, 157] on span "[PERSON_NAME] -16" at bounding box center [236, 159] width 42 height 7
type input "[PERSON_NAME]-16"
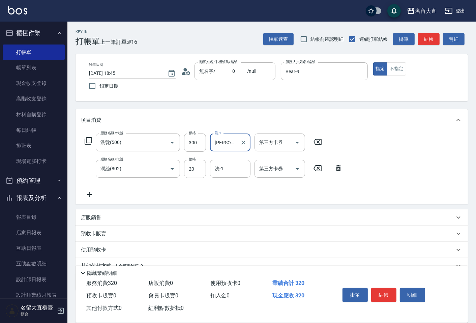
click at [221, 165] on input "洗-1" at bounding box center [230, 169] width 34 height 12
click at [218, 185] on span "[PERSON_NAME] -16" at bounding box center [236, 186] width 42 height 7
type input "[PERSON_NAME]-16"
click at [424, 43] on button "結帳" at bounding box center [429, 39] width 22 height 12
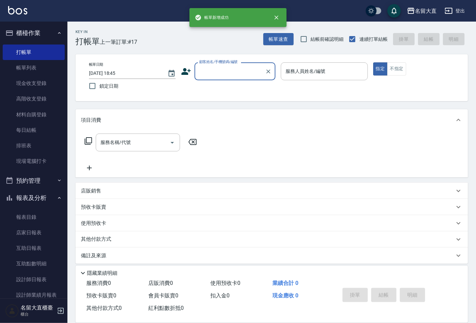
click at [216, 77] on input "顧客姓名/手機號碼/編號" at bounding box center [230, 71] width 65 height 12
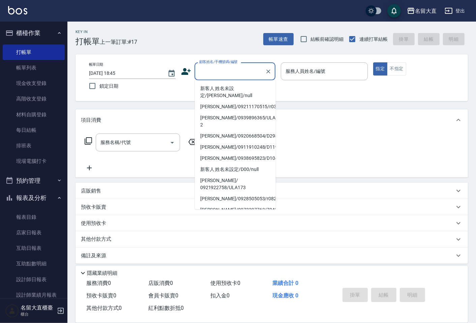
click at [223, 215] on li "無名字/ 0 /null" at bounding box center [235, 220] width 81 height 11
type input "無名字/ 0 /null"
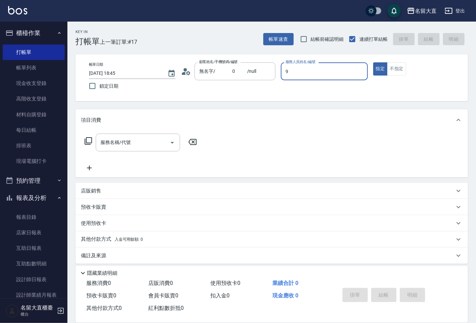
type input "Bear-9"
click at [88, 142] on icon at bounding box center [88, 141] width 8 height 8
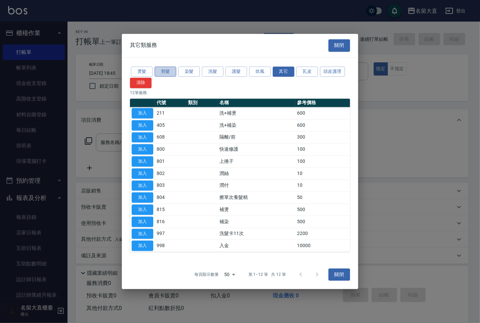
click at [160, 73] on button "剪髮" at bounding box center [165, 71] width 22 height 10
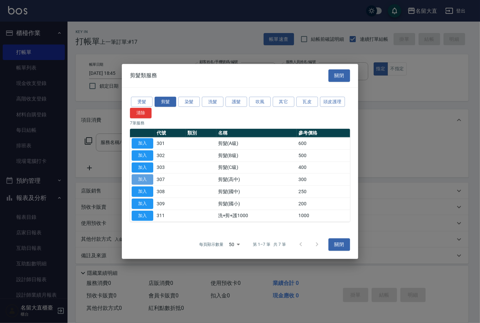
click at [148, 179] on button "加入" at bounding box center [143, 179] width 22 height 10
type input "剪髮(高中)(307)"
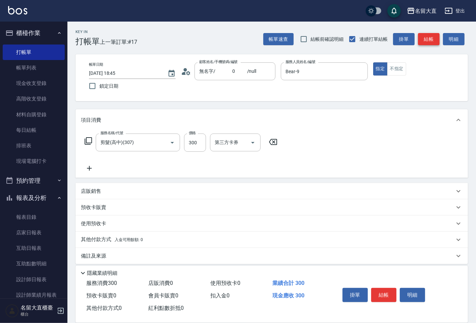
click at [423, 35] on button "結帳" at bounding box center [429, 39] width 22 height 12
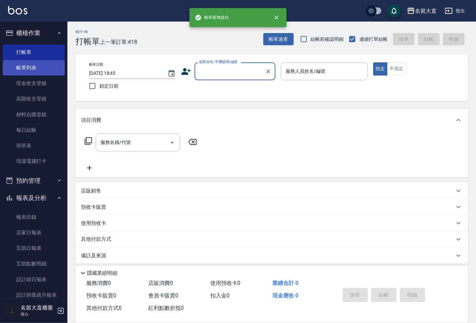
click at [32, 64] on link "帳單列表" at bounding box center [34, 68] width 62 height 16
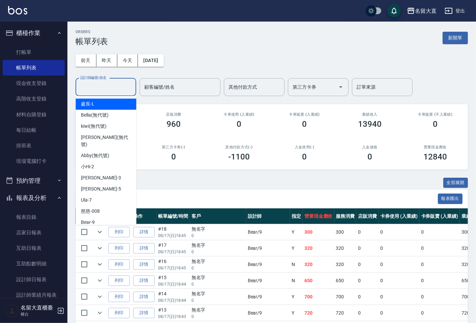
click at [90, 83] on input "設計師編號/姓名" at bounding box center [106, 87] width 55 height 12
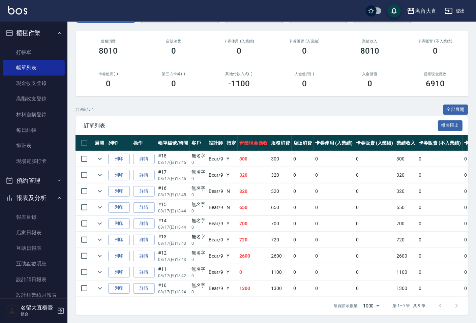
scroll to position [79, 0]
type input "Bear-9"
click at [145, 202] on link "詳情" at bounding box center [144, 207] width 22 height 10
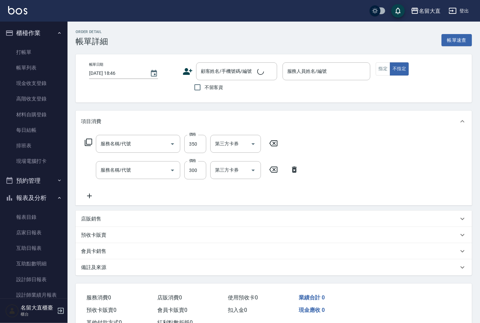
type input "[DATE] 18:44"
type input "Bear-9"
type input "剪髮(高中)(307)"
type input "洗髮(500)"
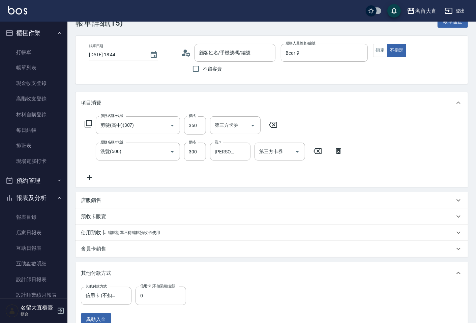
type input "無名字/ 0 /null"
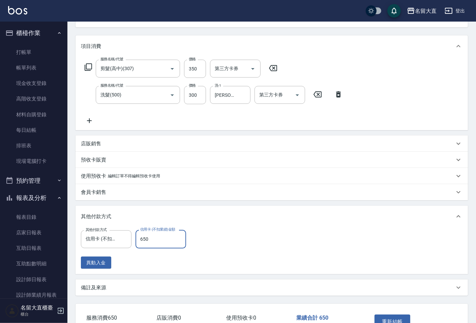
scroll to position [119, 0]
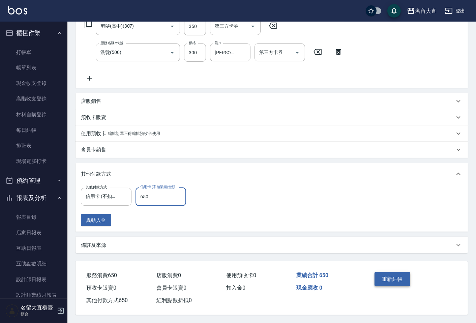
type input "650"
click at [383, 277] on button "重新結帳" at bounding box center [393, 279] width 36 height 14
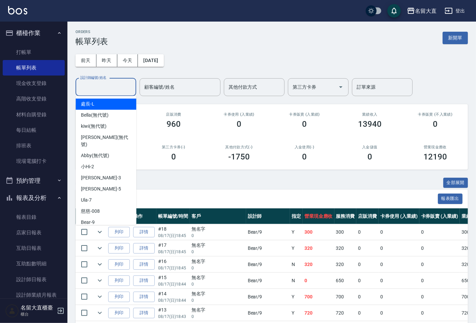
click at [85, 81] on div "設計師編號/姓名 設計師編號/姓名" at bounding box center [106, 87] width 61 height 18
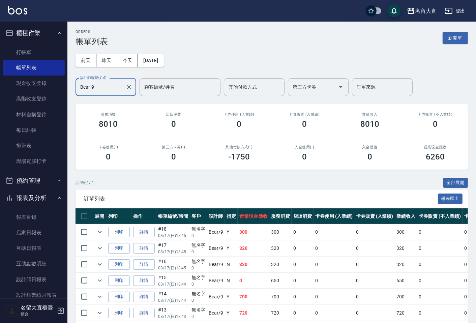
click at [111, 87] on input "Bear-9" at bounding box center [101, 87] width 45 height 12
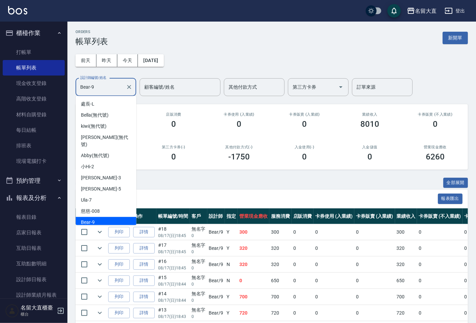
click at [112, 86] on input "Bear-9" at bounding box center [101, 87] width 45 height 12
type input "Bear-9"
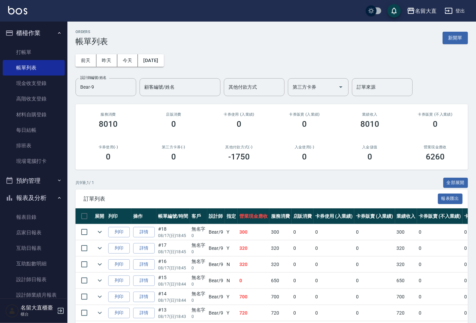
click at [161, 119] on div "0" at bounding box center [173, 123] width 49 height 9
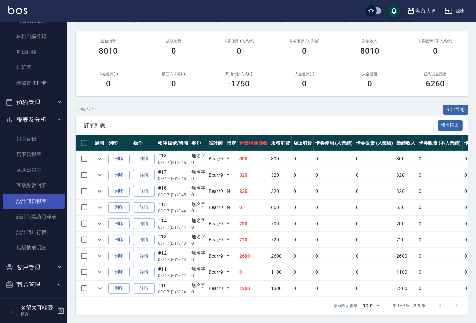
scroll to position [80, 0]
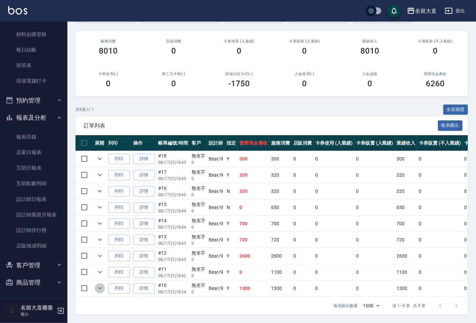
click at [99, 288] on icon "expand row" at bounding box center [100, 288] width 8 height 8
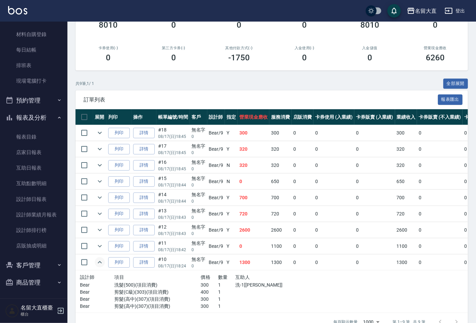
scroll to position [112, 0]
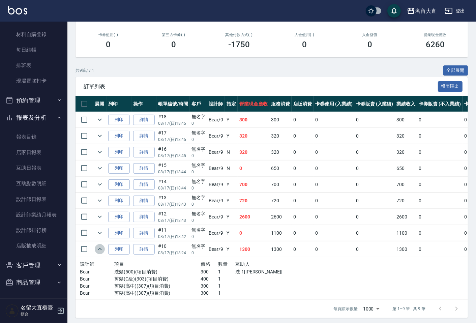
click at [99, 248] on icon "expand row" at bounding box center [100, 249] width 8 height 8
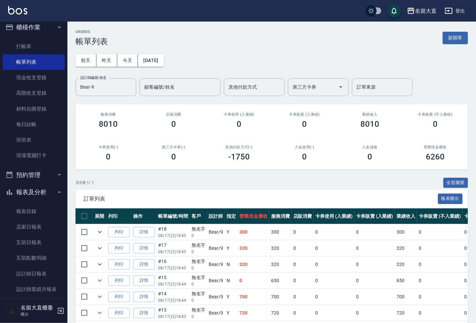
scroll to position [5, 0]
click at [33, 45] on link "打帳單" at bounding box center [34, 47] width 62 height 16
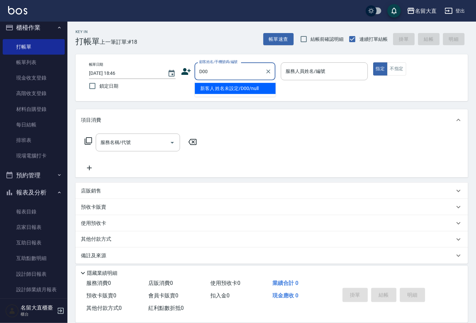
type input "新客人 姓名未設定/D00/null"
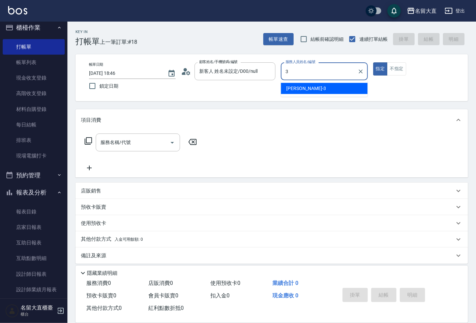
type input "[PERSON_NAME]3"
type button "true"
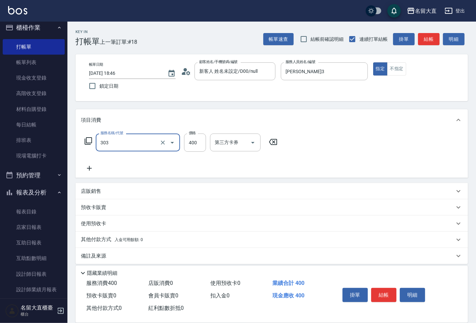
type input "剪髮(C級)(303)"
drag, startPoint x: 69, startPoint y: 163, endPoint x: 438, endPoint y: 39, distance: 388.4
click at [438, 39] on button "結帳" at bounding box center [429, 39] width 22 height 12
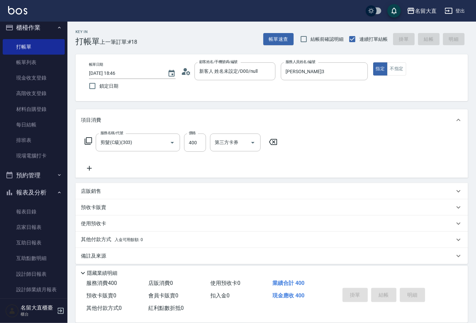
type input "[DATE] 19:04"
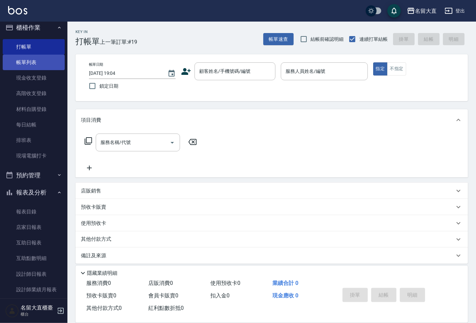
click at [38, 65] on link "帳單列表" at bounding box center [34, 63] width 62 height 16
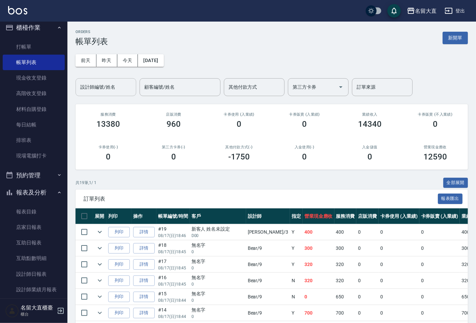
click at [119, 81] on input "設計師編號/姓名" at bounding box center [106, 87] width 55 height 12
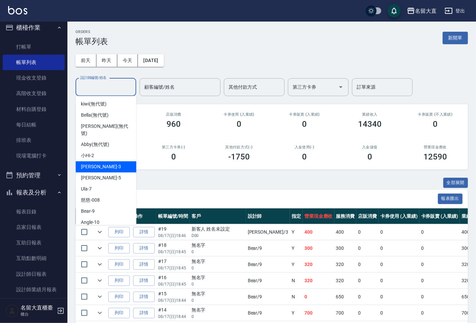
click at [83, 163] on span "[PERSON_NAME]3" at bounding box center [101, 166] width 40 height 7
type input "[PERSON_NAME]3"
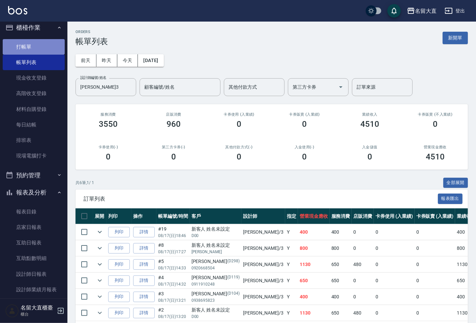
click at [39, 48] on link "打帳單" at bounding box center [34, 47] width 62 height 16
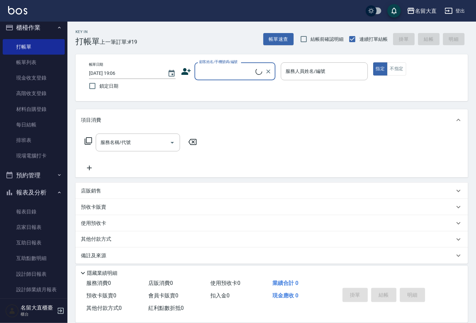
click at [212, 68] on input "顧客姓名/手機號碼/編號" at bounding box center [227, 71] width 58 height 12
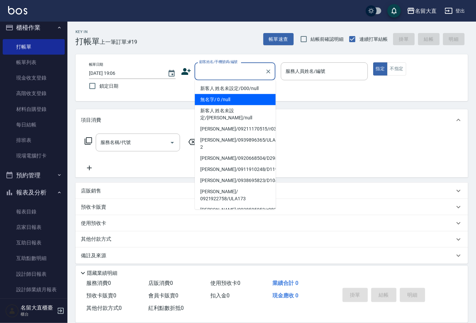
click at [227, 100] on li "無名字/ 0 /null" at bounding box center [235, 99] width 81 height 11
type input "無名字/ 0 /null"
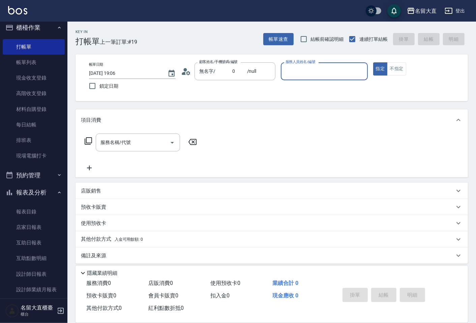
click at [305, 74] on input "服務人員姓名/編號" at bounding box center [324, 71] width 81 height 12
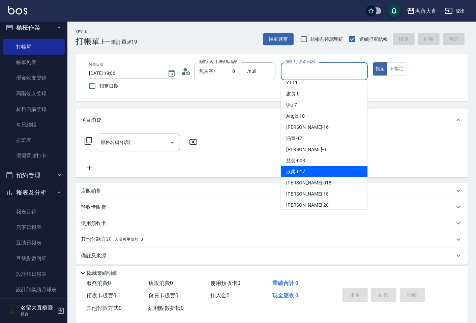
scroll to position [98, 0]
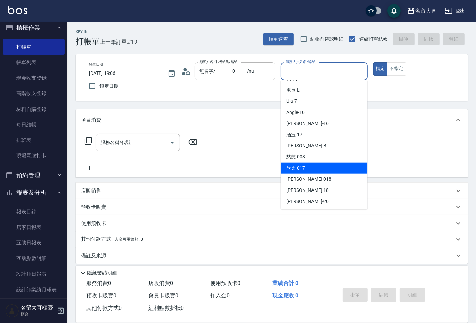
click at [300, 167] on span "欣柔 -017" at bounding box center [295, 168] width 19 height 7
type input "欣柔-017"
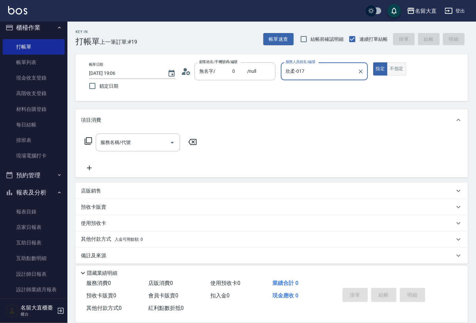
click at [396, 73] on button "不指定" at bounding box center [396, 68] width 19 height 13
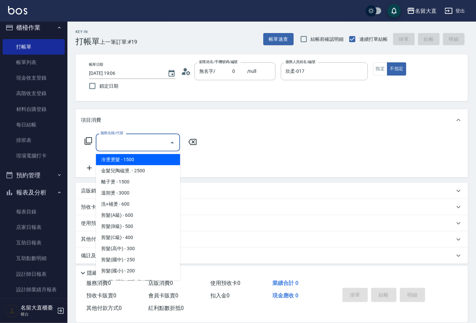
click at [149, 142] on input "服務名稱/代號" at bounding box center [133, 143] width 68 height 12
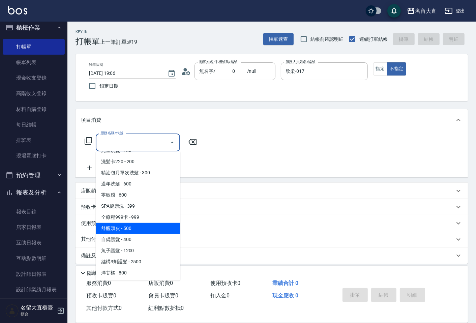
scroll to position [225, 0]
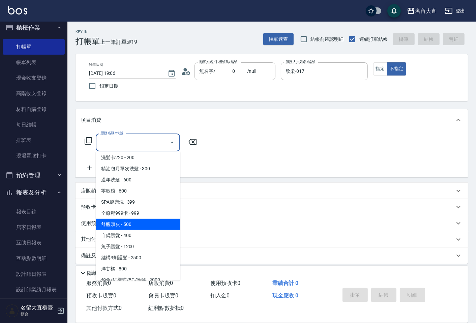
click at [132, 225] on span "舒醒頭皮 - 500" at bounding box center [138, 224] width 84 height 11
type input "舒醒頭皮(517)"
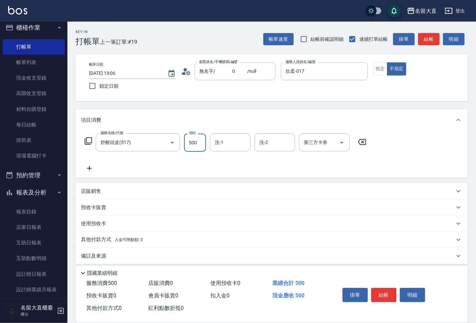
click at [195, 143] on input "500" at bounding box center [195, 143] width 22 height 18
type input "600"
click at [372, 292] on button "結帳" at bounding box center [383, 295] width 25 height 14
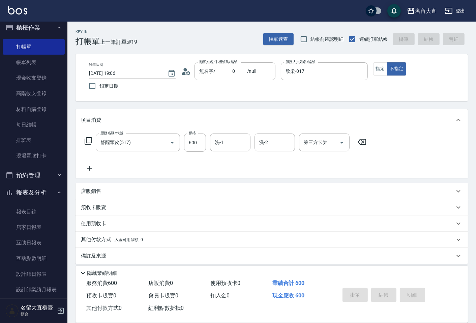
type input "[DATE] 19:07"
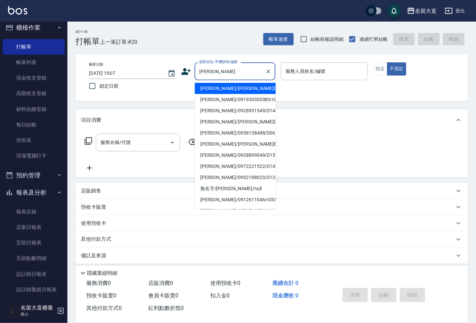
click at [244, 100] on li "[PERSON_NAME]/091930305380/r029" at bounding box center [235, 99] width 81 height 11
type input "[PERSON_NAME]/091930305380/r029"
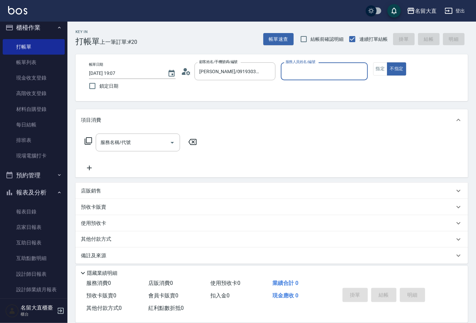
type input "Reese-5"
click at [385, 70] on button "指定" at bounding box center [380, 68] width 15 height 13
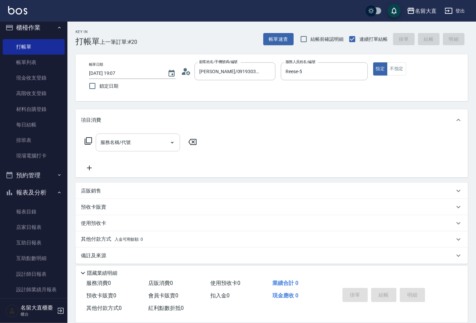
click at [157, 143] on input "服務名稱/代號" at bounding box center [133, 143] width 68 height 12
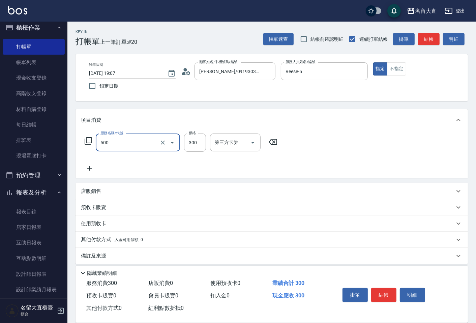
type input "洗髮(500)"
click at [422, 41] on button "結帳" at bounding box center [429, 39] width 22 height 12
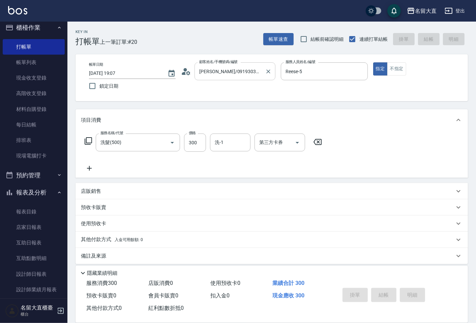
type input "[DATE] 19:11"
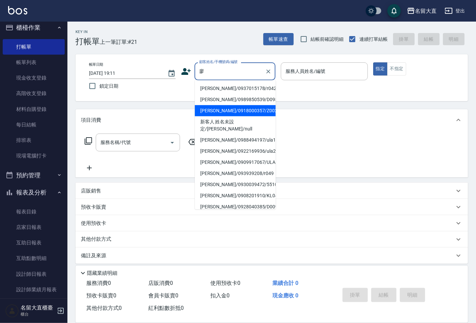
click at [245, 108] on li "[PERSON_NAME]/0918000357/Z002" at bounding box center [235, 110] width 81 height 11
type input "[PERSON_NAME]/0918000357/Z002"
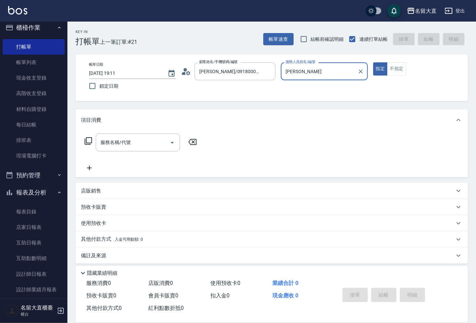
type input "憶"
type input "Reese-5"
type button "true"
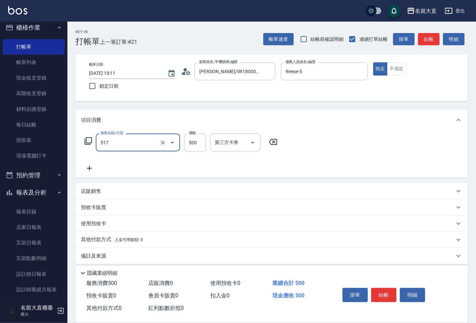
type input "舒醒頭皮(517)"
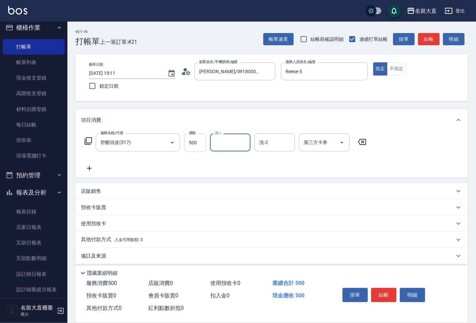
click at [202, 140] on input "500" at bounding box center [195, 143] width 22 height 18
type input "600"
type input "0"
type input "[PERSON_NAME]-16"
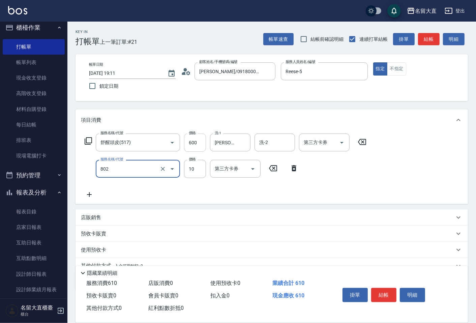
type input "潤絲(802)"
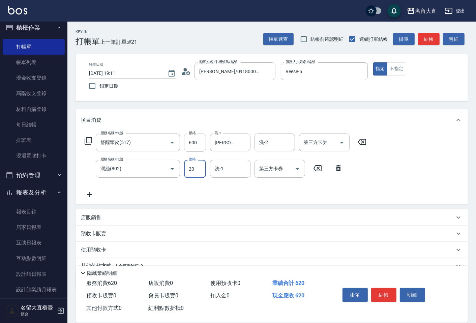
type input "20"
type input "[PERSON_NAME]-16"
click at [428, 39] on button "結帳" at bounding box center [429, 39] width 22 height 12
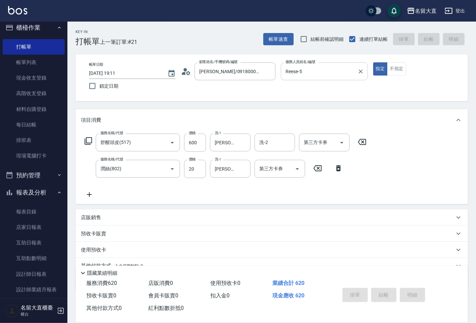
type input "[DATE] 19:12"
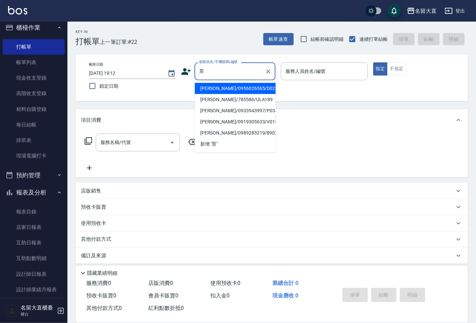
click at [234, 98] on li "[PERSON_NAME]/785586/ULA189" at bounding box center [235, 99] width 81 height 11
type input "[PERSON_NAME]/785586/ULA189"
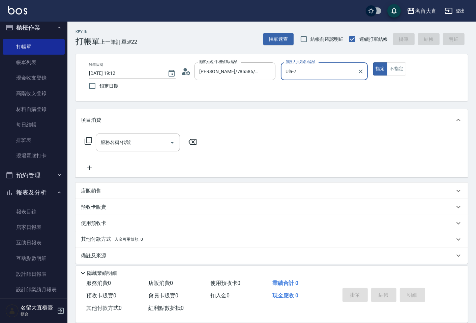
drag, startPoint x: 312, startPoint y: 78, endPoint x: 286, endPoint y: 79, distance: 26.7
click at [286, 79] on div "Ula-7 服務人員姓名/編號" at bounding box center [324, 71] width 87 height 18
type input "U"
type input "Reese-5"
click at [90, 142] on icon at bounding box center [88, 141] width 8 height 8
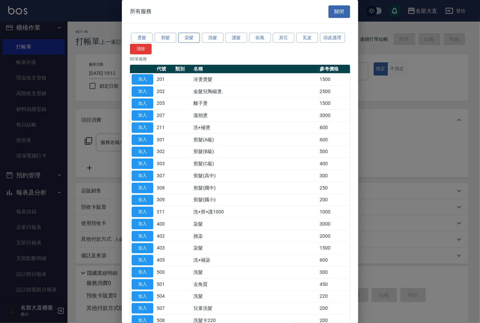
click at [181, 37] on button "染髮" at bounding box center [189, 38] width 22 height 10
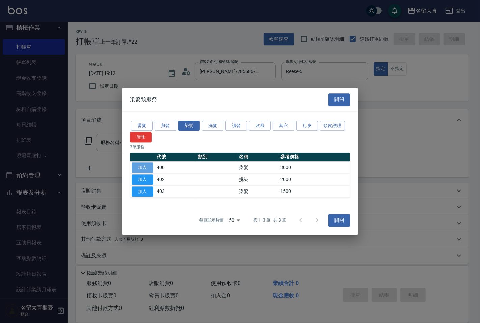
click at [143, 170] on button "加入" at bounding box center [143, 167] width 22 height 10
type input "染髮(400)"
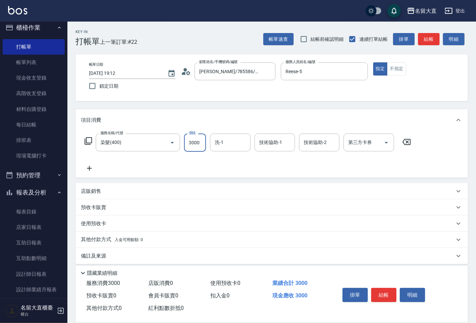
drag, startPoint x: 186, startPoint y: 144, endPoint x: 191, endPoint y: 145, distance: 4.5
click at [187, 144] on input "3000" at bounding box center [195, 143] width 22 height 18
type input "2399"
click at [424, 43] on button "結帳" at bounding box center [429, 39] width 22 height 12
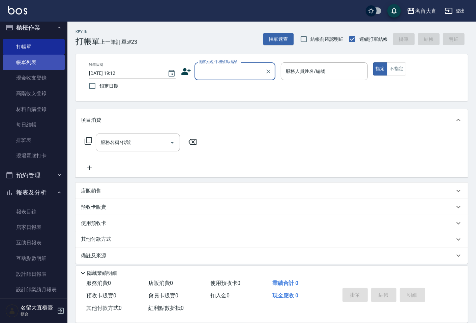
click at [23, 66] on link "帳單列表" at bounding box center [34, 63] width 62 height 16
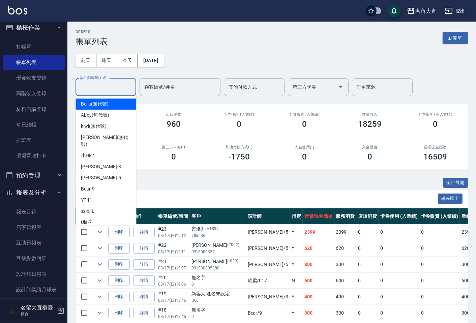
click at [98, 89] on input "設計師編號/姓名" at bounding box center [106, 87] width 55 height 12
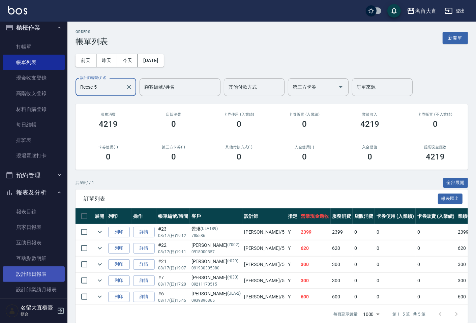
type input "Reese-5"
click at [45, 267] on link "設計師日報表" at bounding box center [34, 274] width 62 height 16
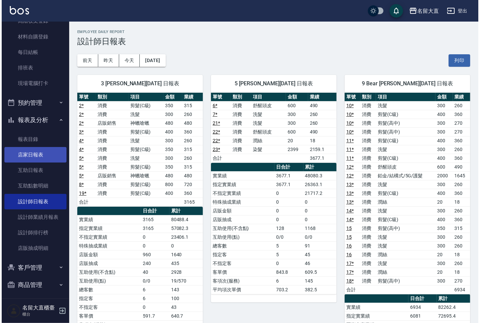
scroll to position [80, 0]
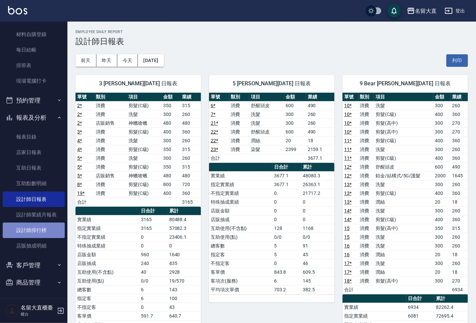
click at [45, 225] on link "設計師排行榜" at bounding box center [34, 231] width 62 height 16
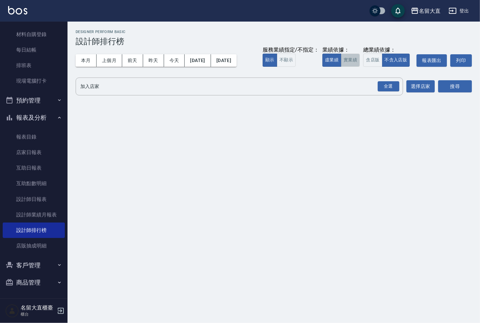
click at [352, 61] on button "實業績" at bounding box center [350, 60] width 19 height 13
click at [335, 89] on input "加入店家" at bounding box center [234, 87] width 311 height 12
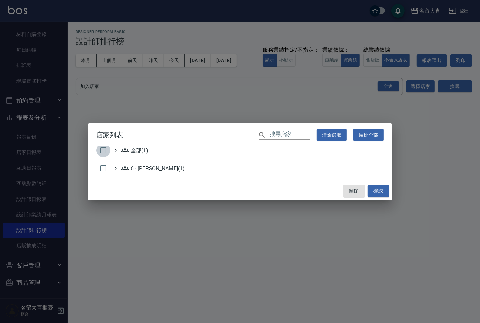
click at [99, 149] on input "checkbox" at bounding box center [103, 150] width 14 height 14
checkbox input "true"
click at [381, 190] on button "確認" at bounding box center [378, 191] width 22 height 12
checkbox input "false"
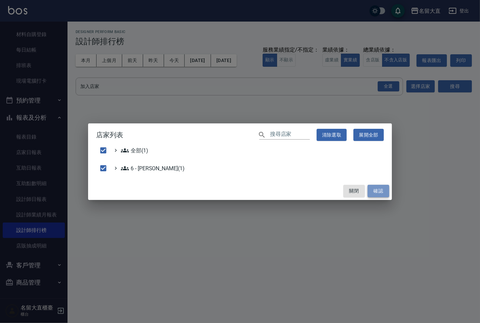
checkbox input "false"
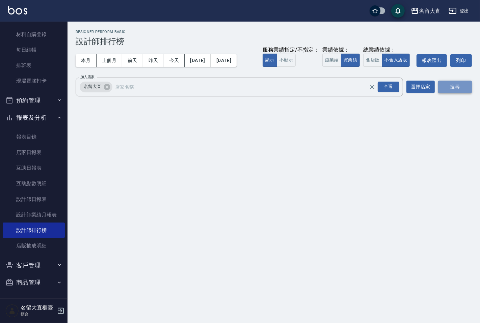
click at [450, 92] on button "搜尋" at bounding box center [455, 87] width 34 height 12
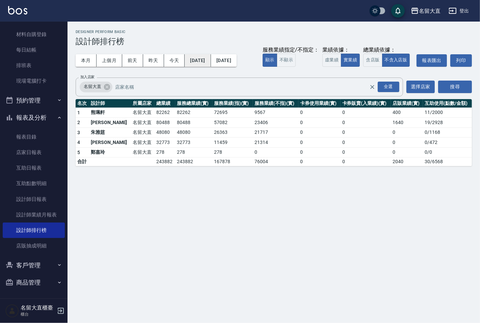
click at [210, 59] on button "[DATE]" at bounding box center [197, 60] width 26 height 12
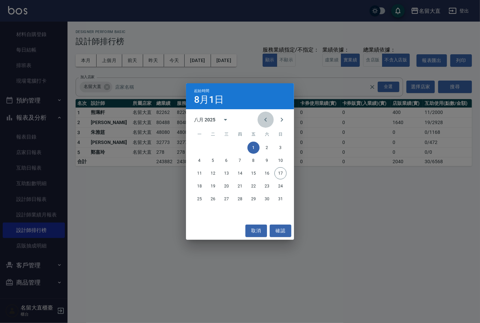
click at [270, 121] on button "Previous month" at bounding box center [265, 120] width 16 height 16
click at [211, 146] on button "1" at bounding box center [213, 148] width 12 height 12
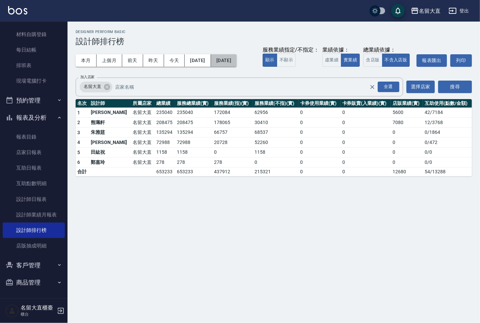
click at [236, 64] on button "[DATE]" at bounding box center [224, 60] width 26 height 12
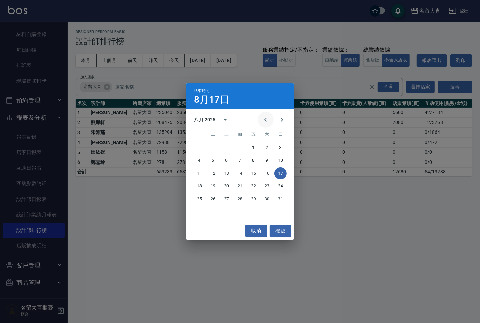
click at [261, 119] on icon "Previous month" at bounding box center [265, 120] width 8 height 8
click at [238, 177] on button "17" at bounding box center [240, 173] width 12 height 12
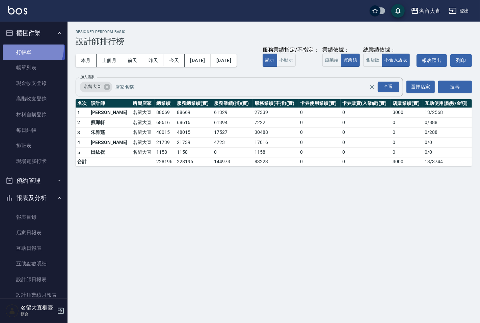
click at [29, 48] on link "打帳單" at bounding box center [34, 53] width 62 height 16
